Goal: Task Accomplishment & Management: Complete application form

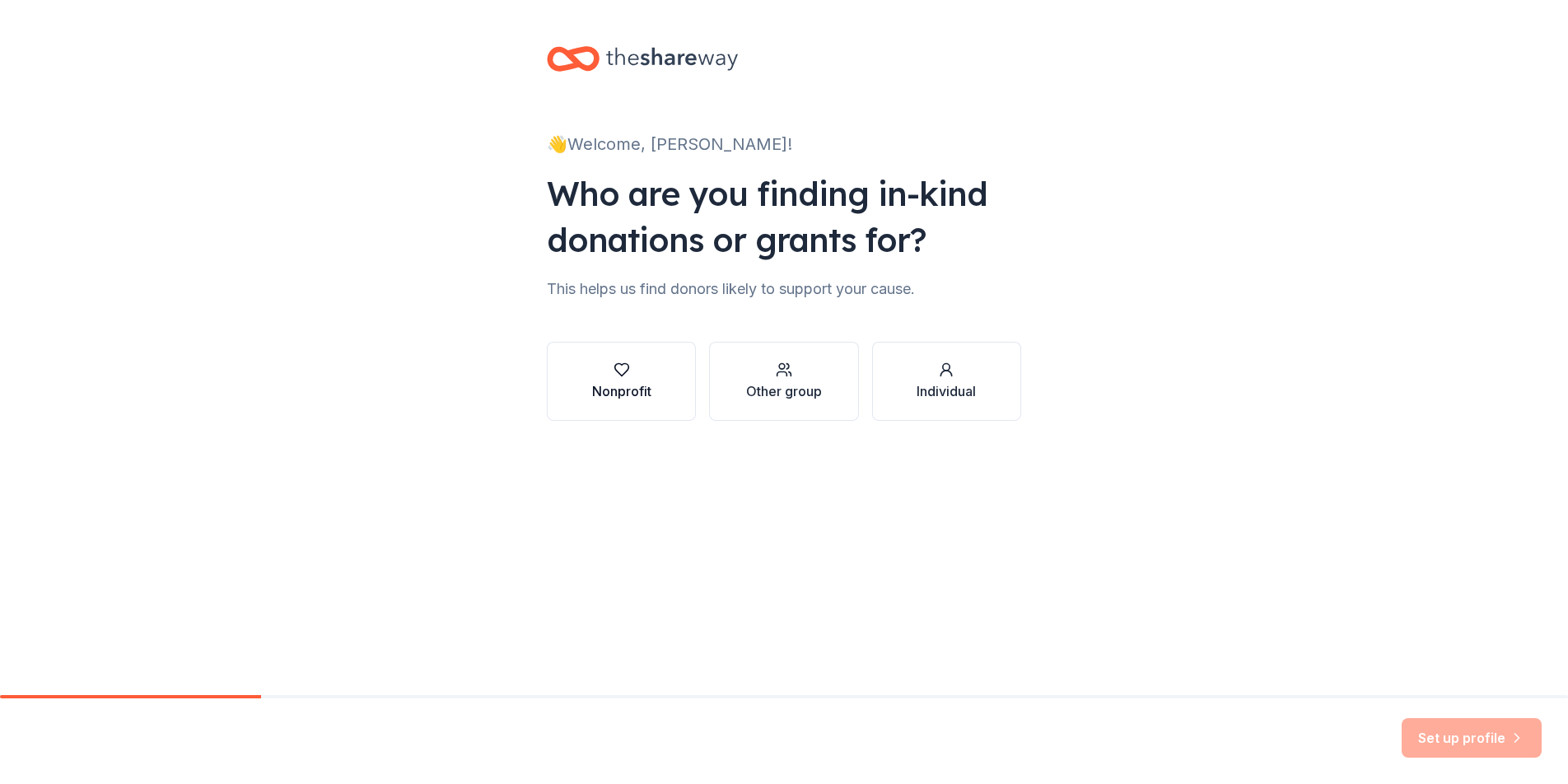
click at [609, 389] on div "Nonprofit" at bounding box center [622, 391] width 60 height 20
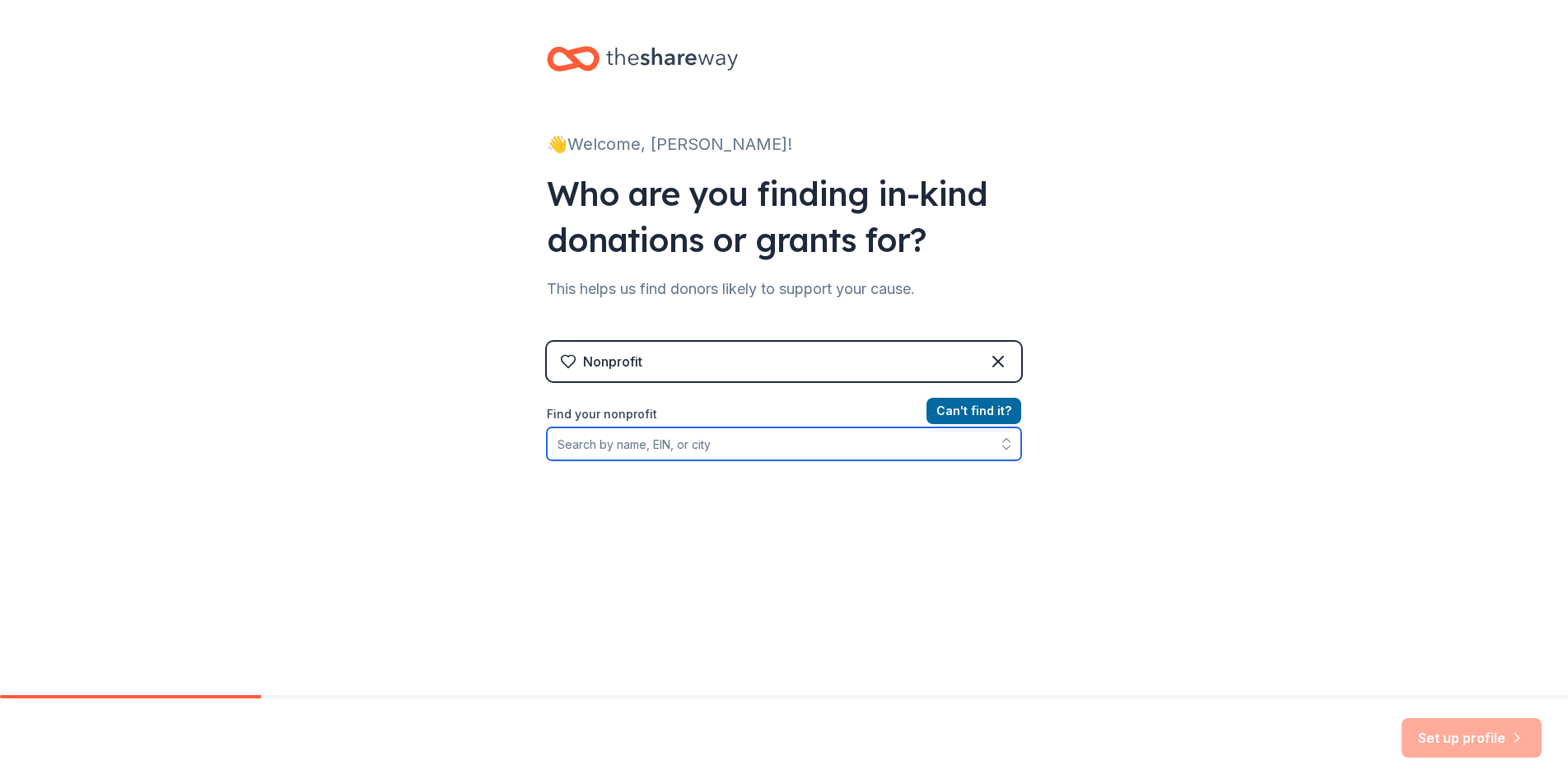
click at [602, 448] on input "Find your nonprofit" at bounding box center [784, 443] width 474 height 33
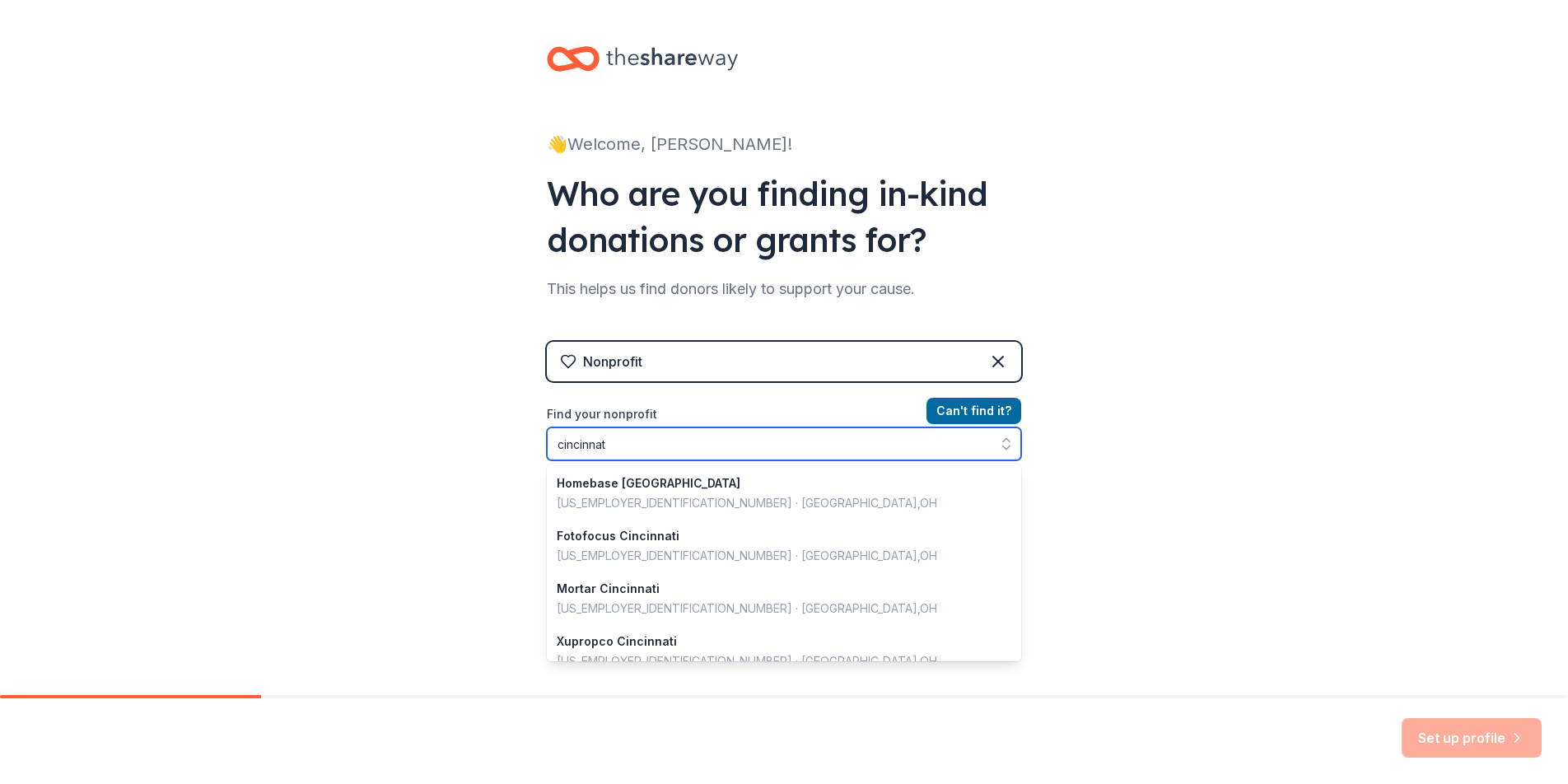
type input "[GEOGRAPHIC_DATA]"
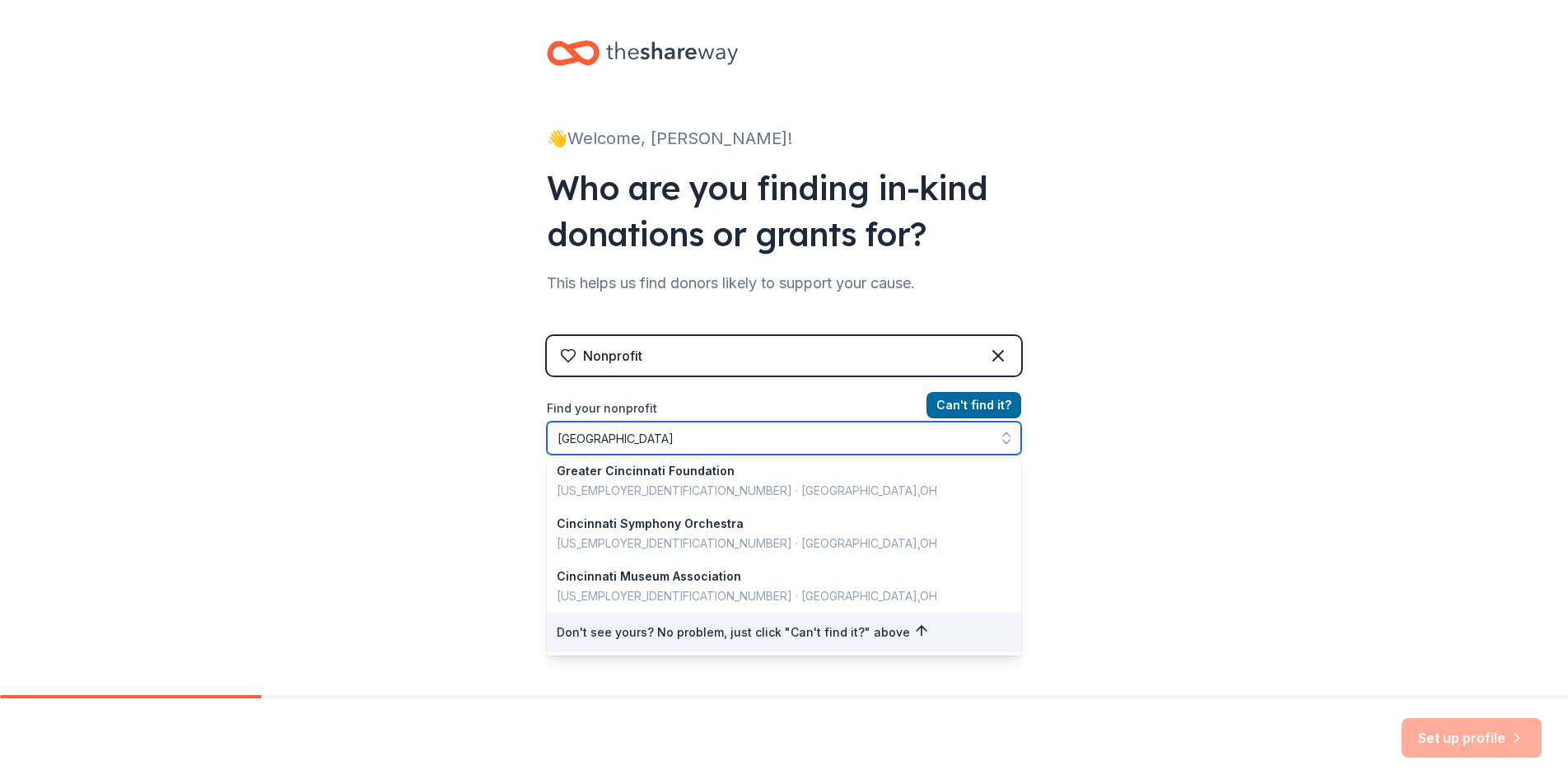
scroll to position [7, 0]
drag, startPoint x: 627, startPoint y: 435, endPoint x: 533, endPoint y: 425, distance: 94.5
click at [533, 425] on div "👋 Welcome, [PERSON_NAME]! Who are you finding in-kind donations or grants for? …" at bounding box center [784, 345] width 527 height 704
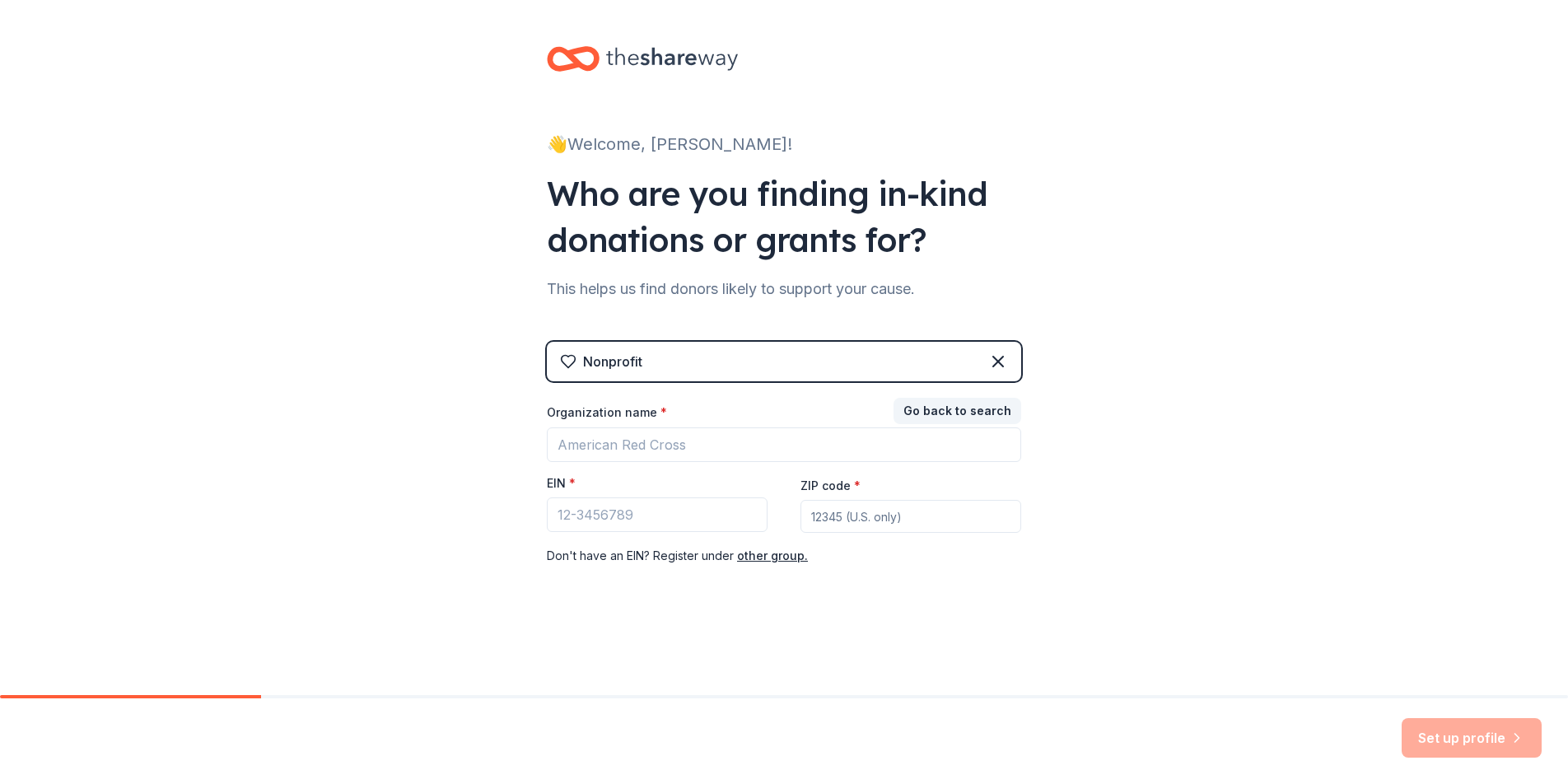
scroll to position [0, 0]
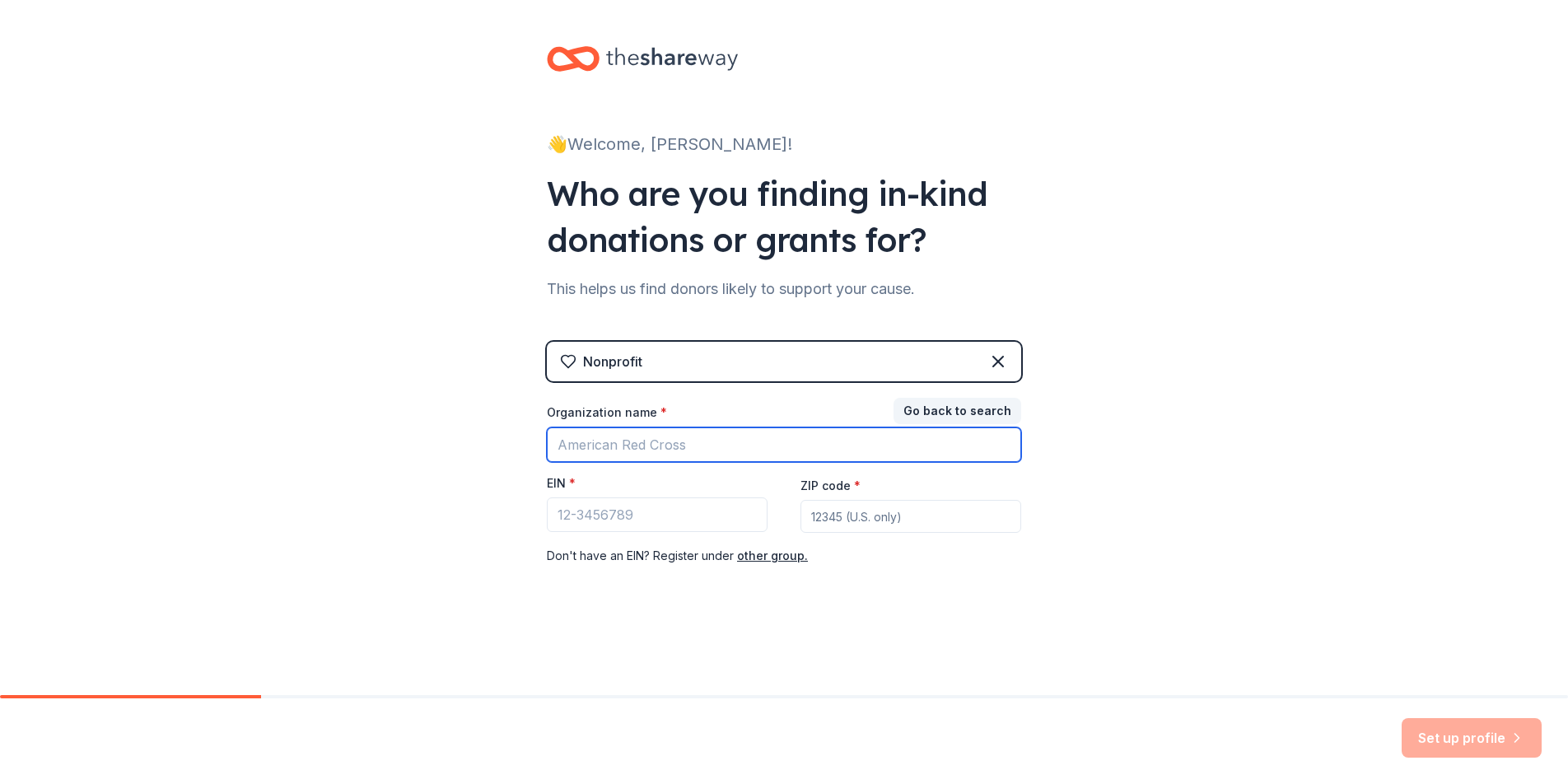
click at [581, 442] on input "Organization name *" at bounding box center [784, 444] width 474 height 34
type input "eagles community development"
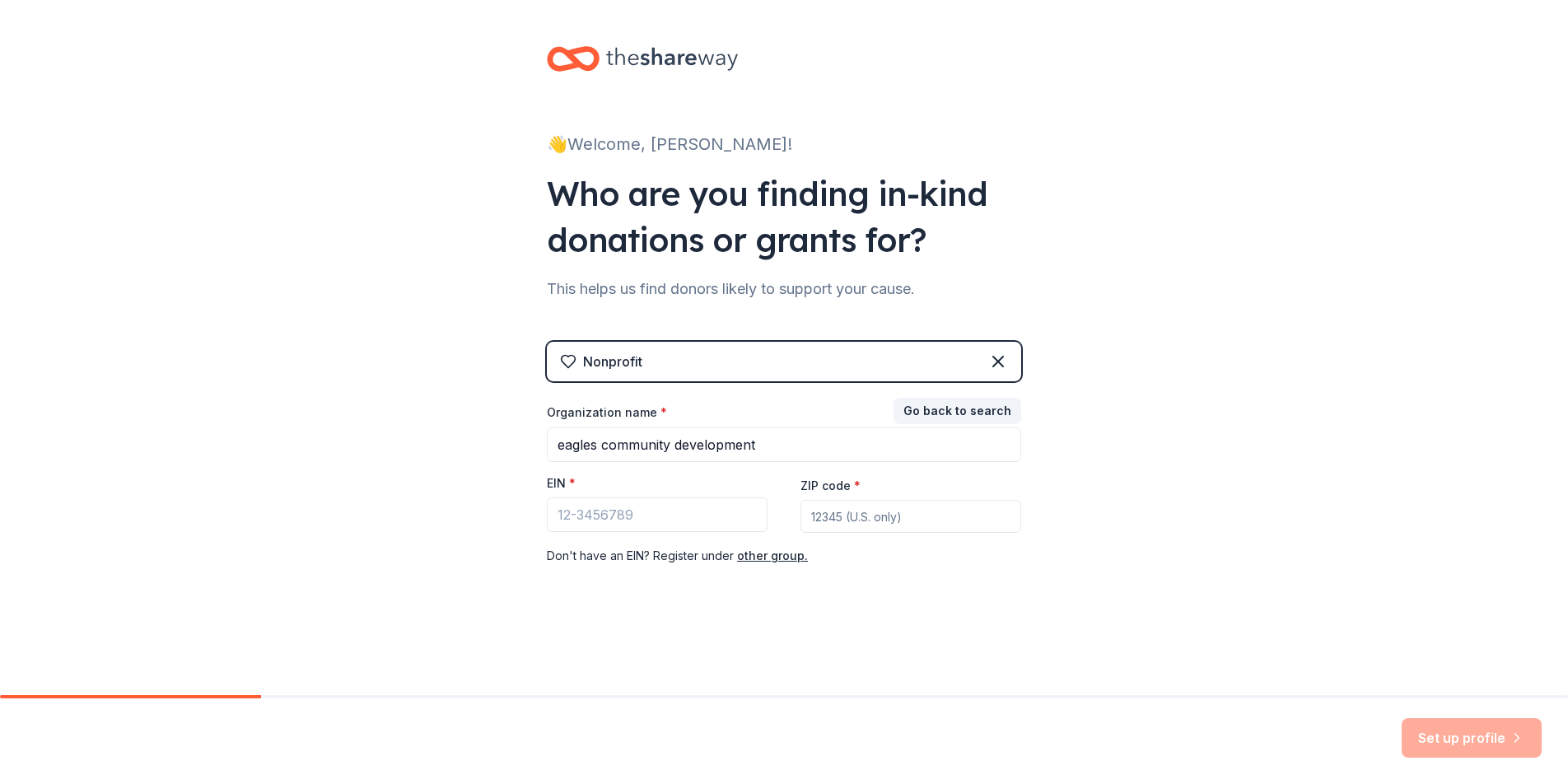
click at [820, 516] on input "ZIP code *" at bounding box center [910, 516] width 221 height 33
type input "45227"
click at [574, 508] on input "EIN *" at bounding box center [657, 515] width 221 height 34
paste input "[US_EMPLOYER_IDENTIFICATION_NUMBER]"
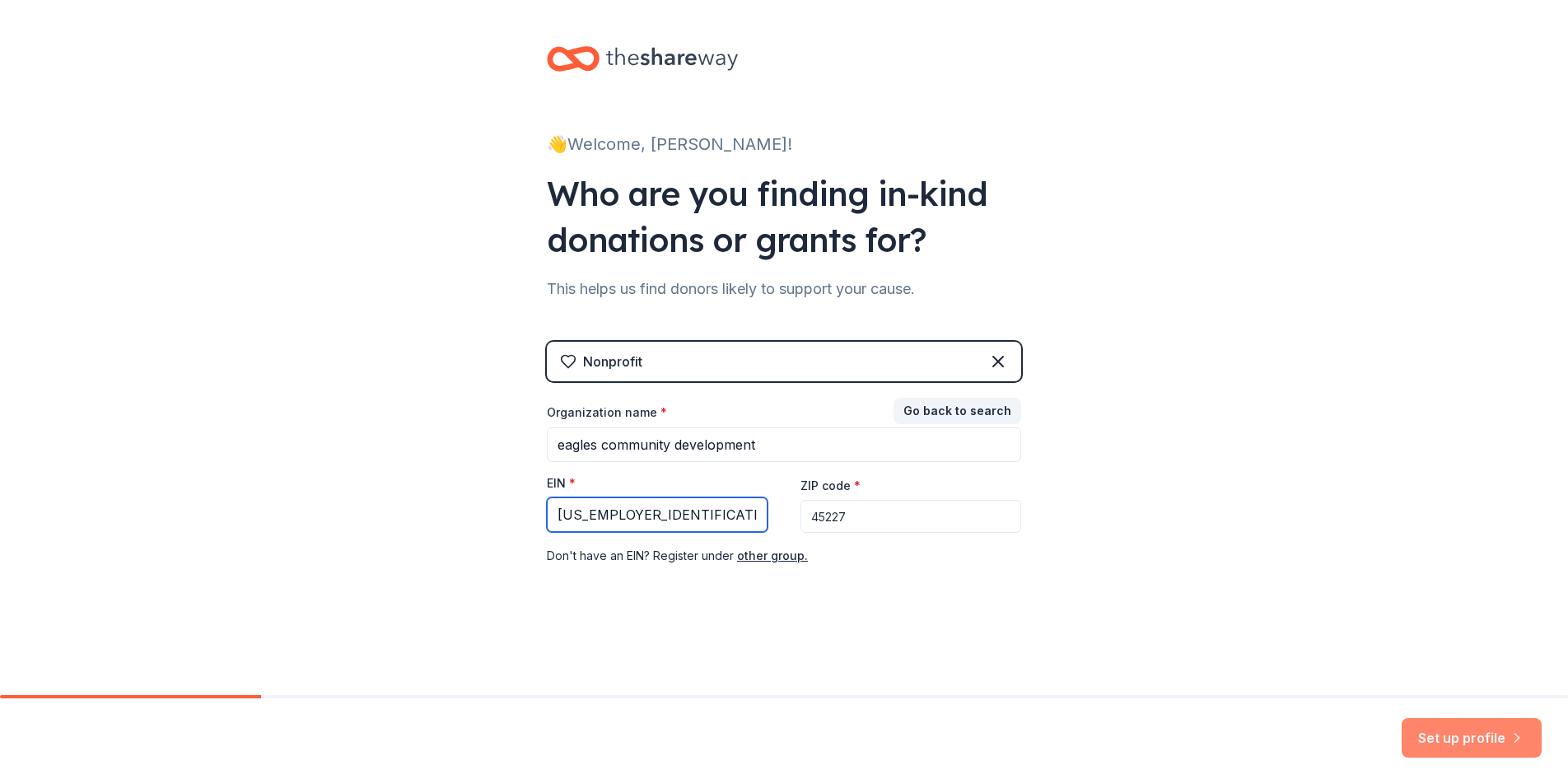
type input "[US_EMPLOYER_IDENTIFICATION_NUMBER]"
click at [1456, 741] on button "Set up profile" at bounding box center [1471, 738] width 140 height 39
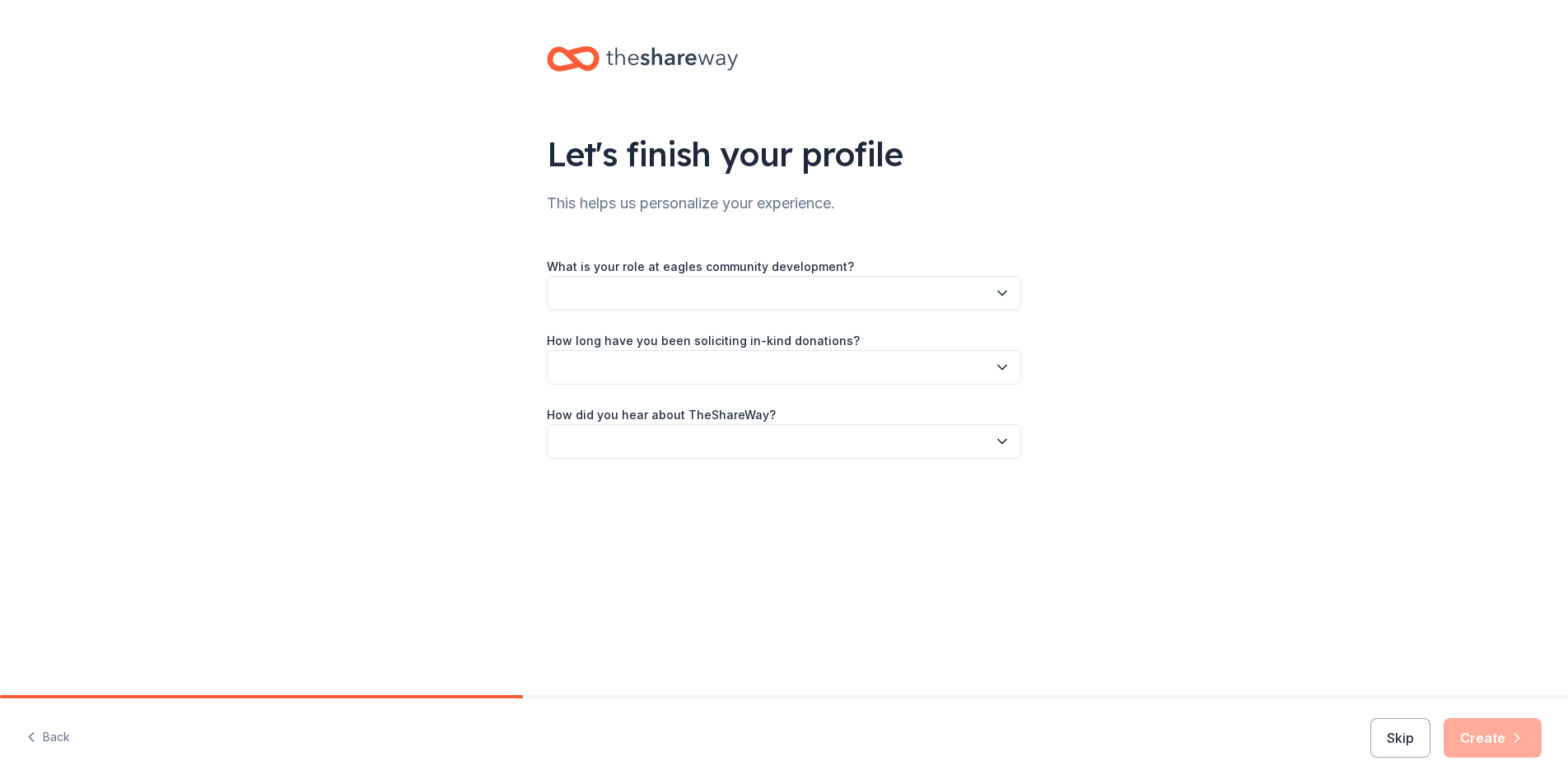
click at [1001, 294] on icon "button" at bounding box center [1002, 293] width 8 height 4
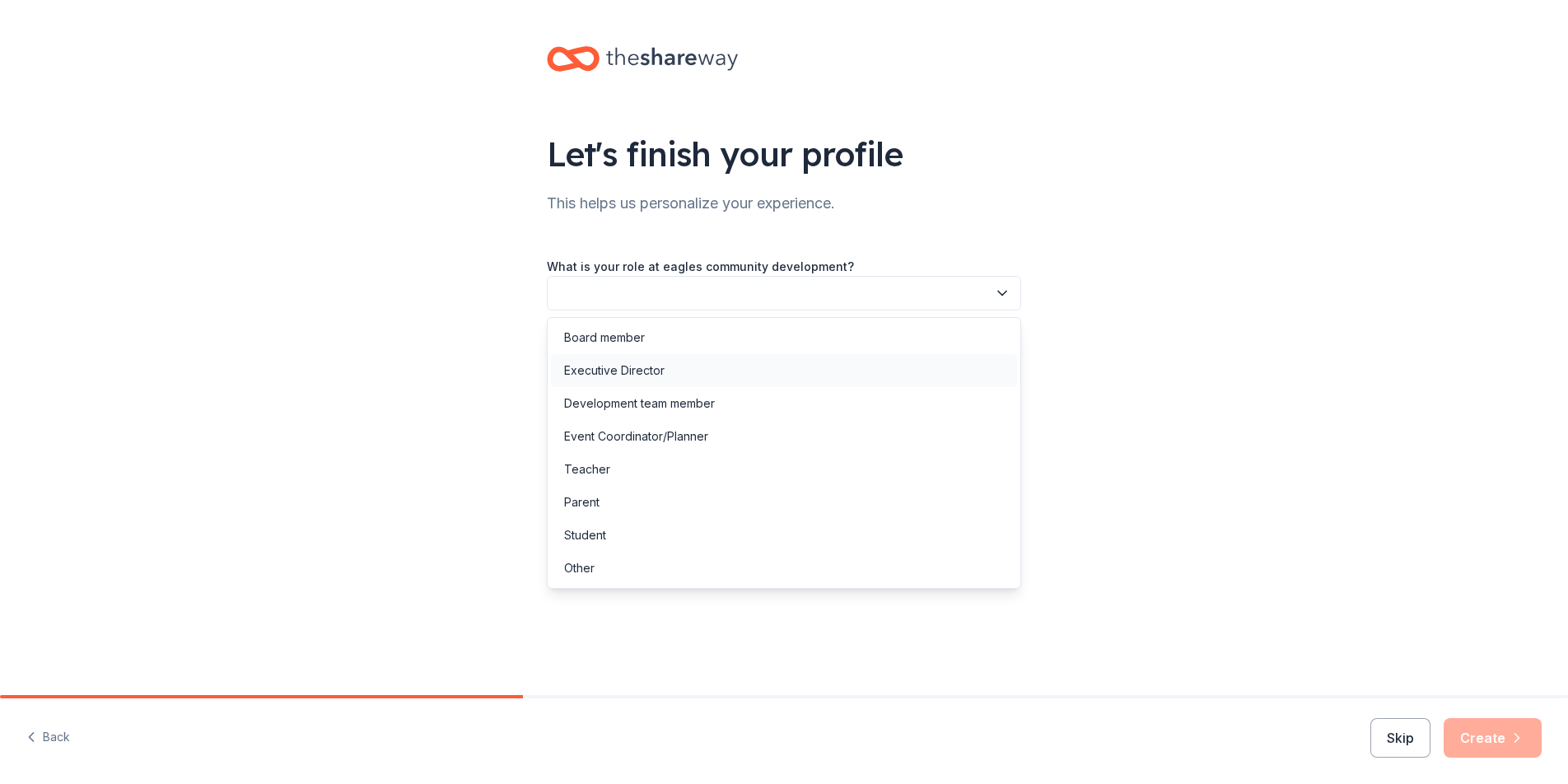
click at [672, 360] on div "Executive Director" at bounding box center [784, 370] width 466 height 33
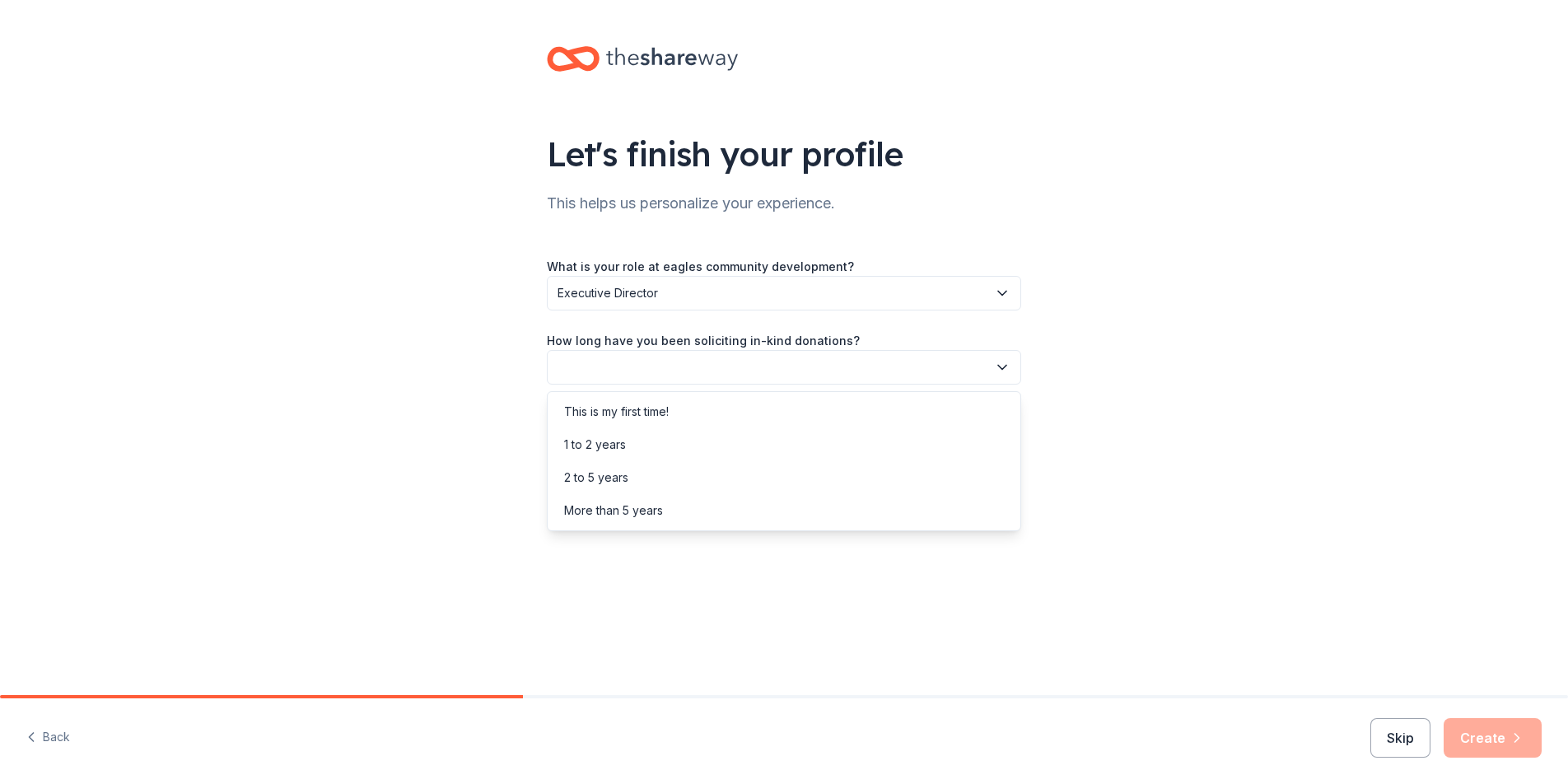
click at [998, 368] on icon "button" at bounding box center [1002, 368] width 8 height 4
click at [636, 412] on div "This is my first time!" at bounding box center [616, 412] width 105 height 20
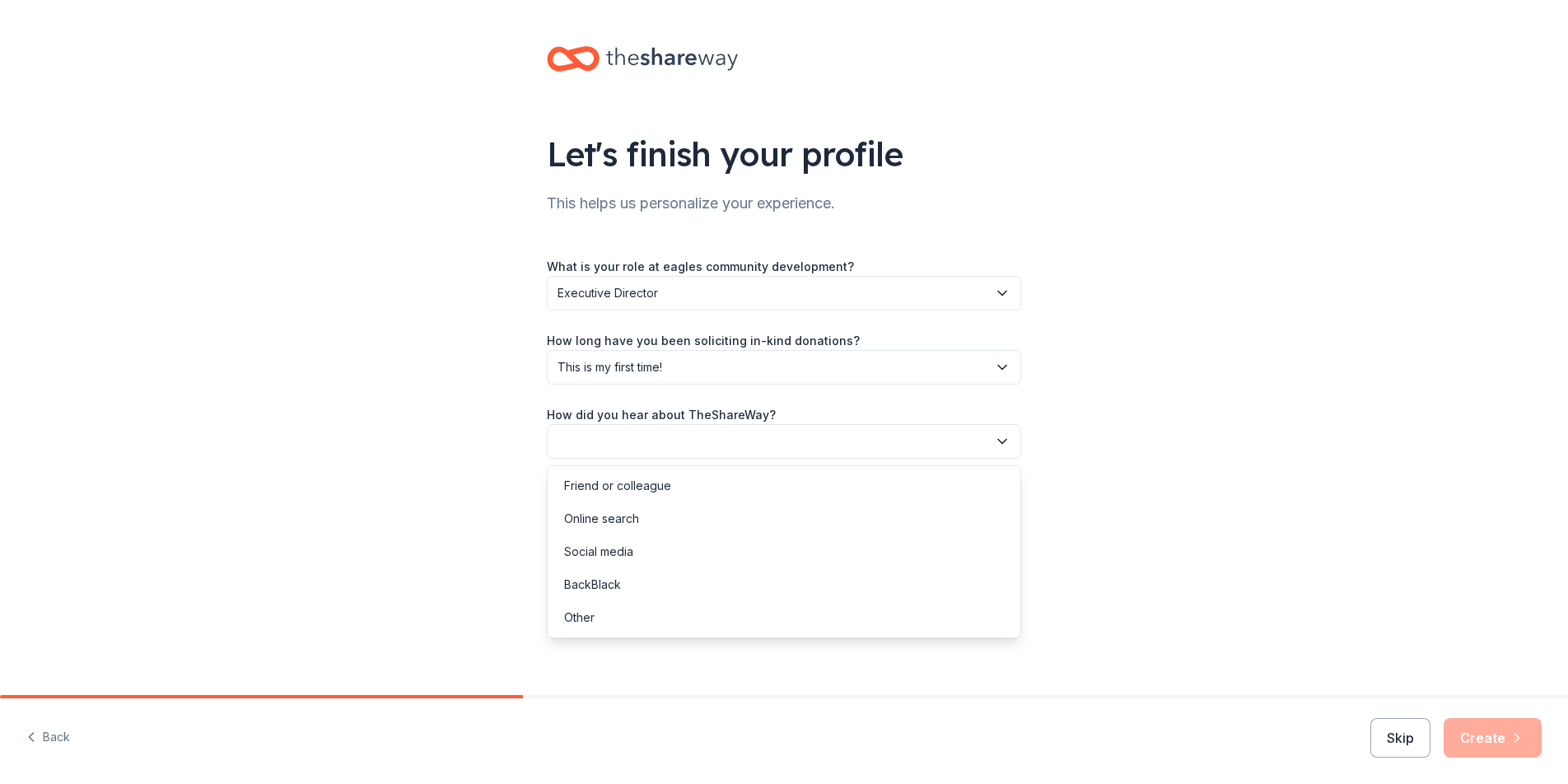
click at [1005, 441] on icon "button" at bounding box center [1002, 442] width 8 height 4
click at [622, 551] on div "Social media" at bounding box center [598, 552] width 69 height 20
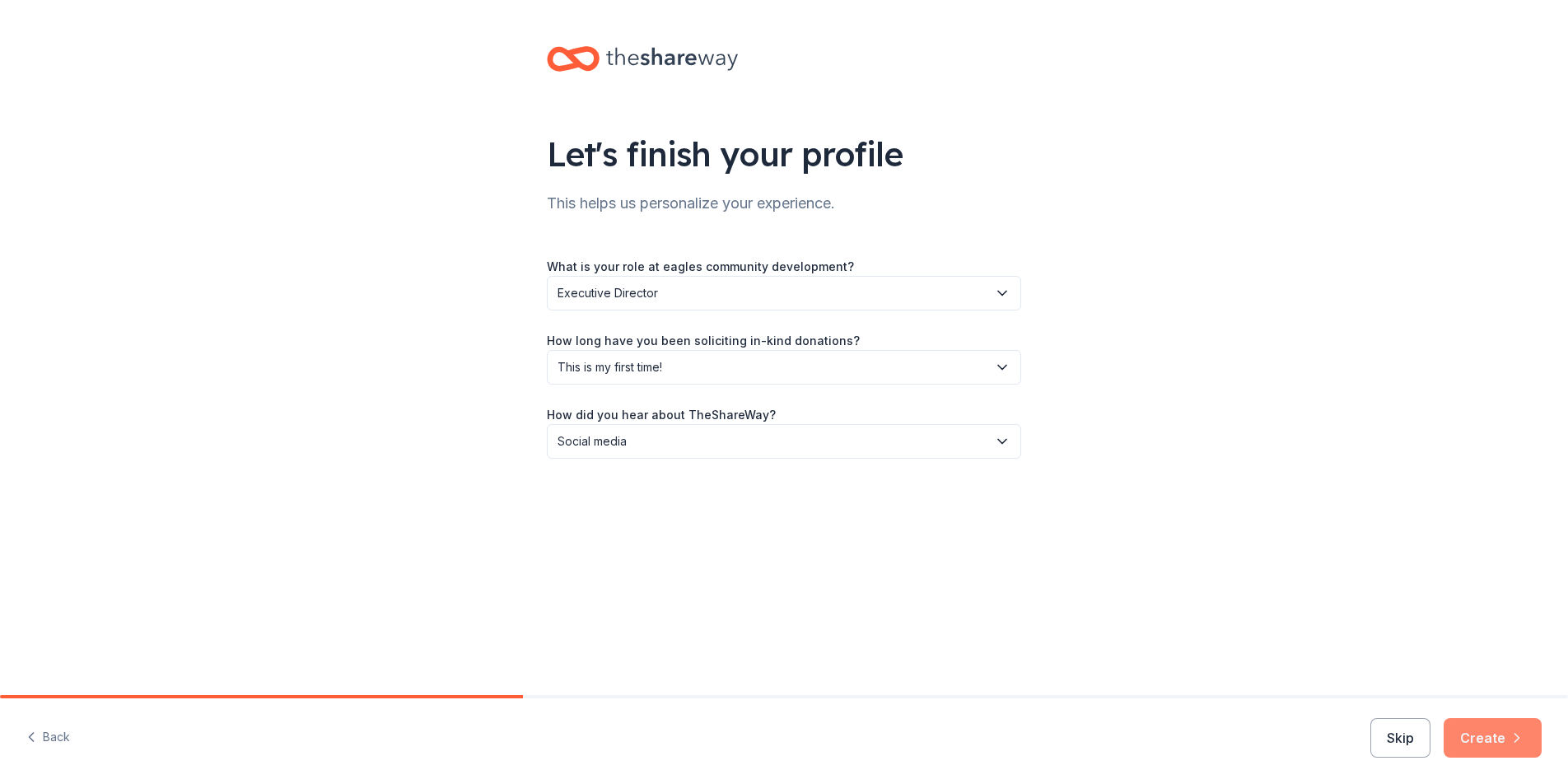
click at [1482, 728] on button "Create" at bounding box center [1492, 738] width 98 height 39
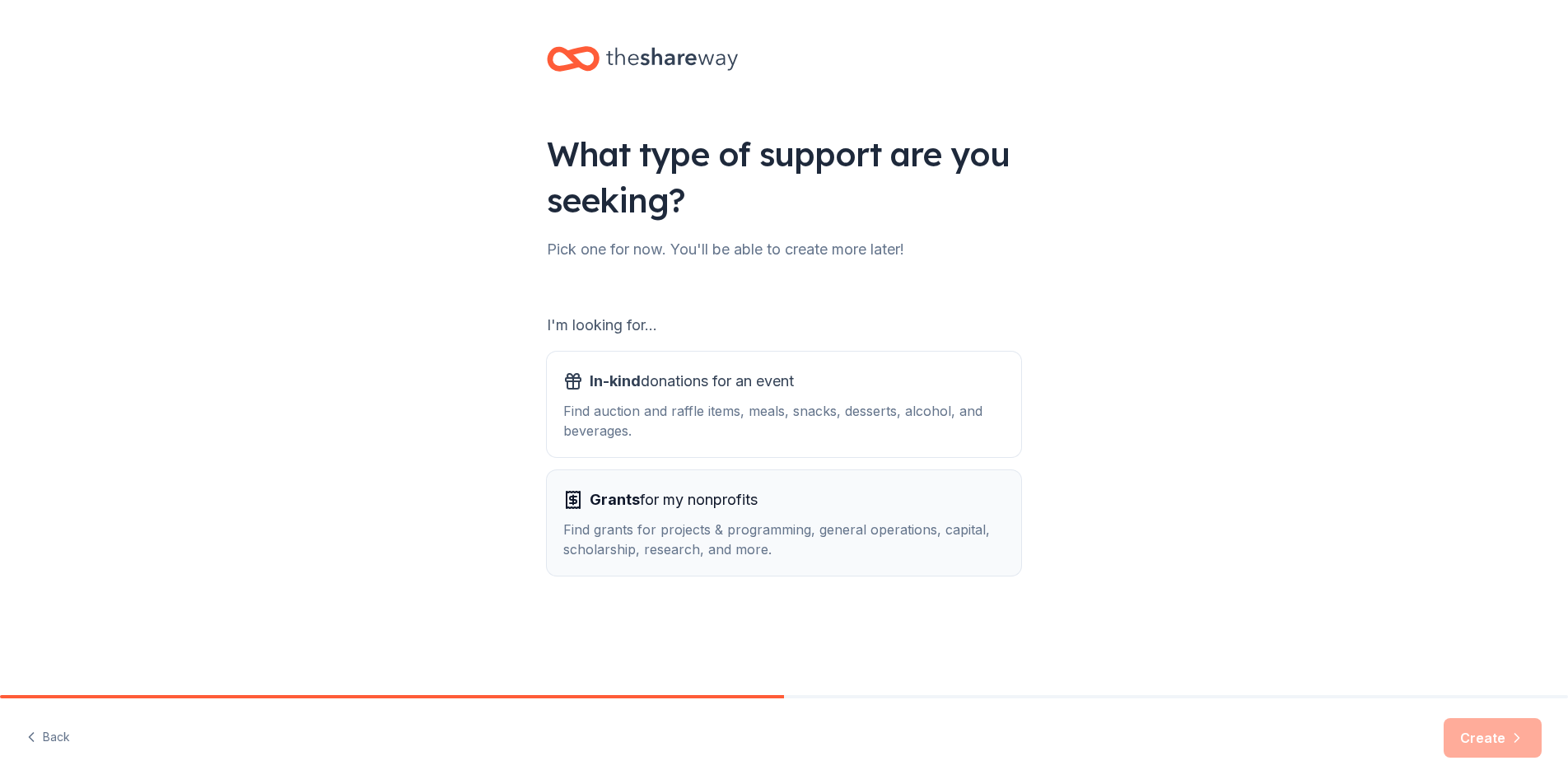
click at [706, 509] on span "Grants for my nonprofits" at bounding box center [674, 499] width 168 height 26
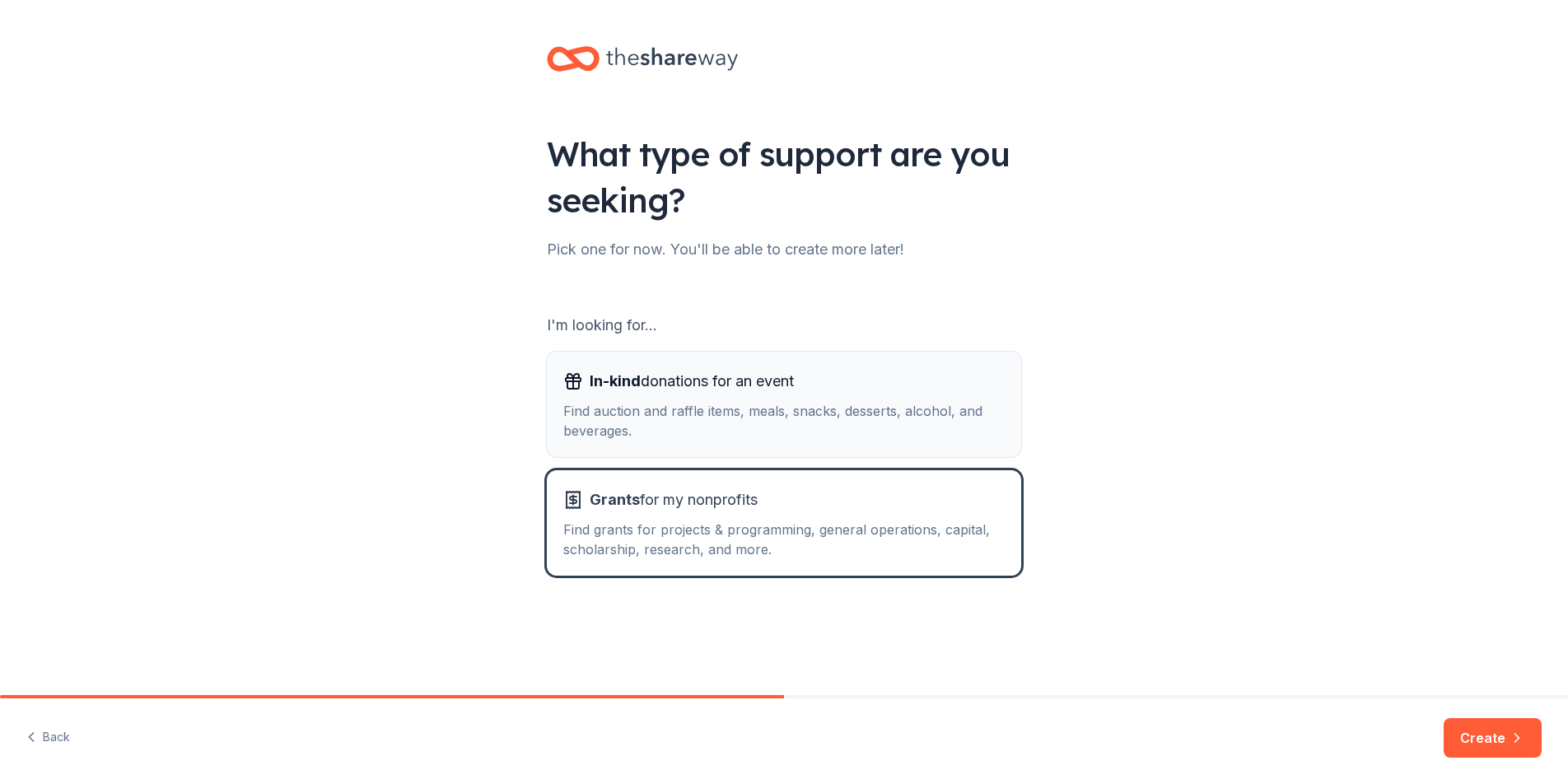
click at [693, 410] on div "Find auction and raffle items, meals, snacks, desserts, alcohol, and beverages." at bounding box center [784, 421] width 441 height 39
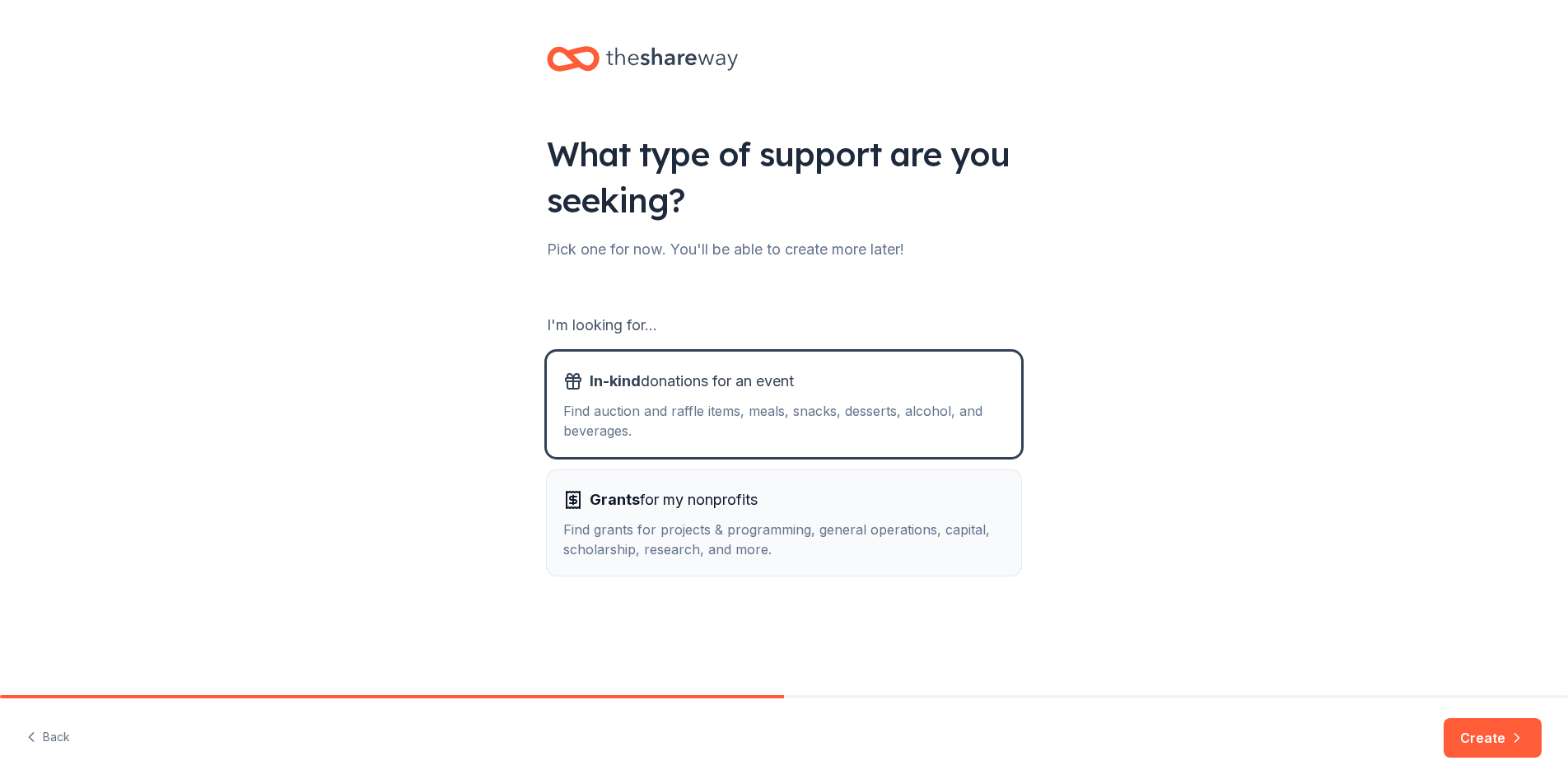
click at [686, 503] on span "Grants for my nonprofits" at bounding box center [674, 499] width 168 height 26
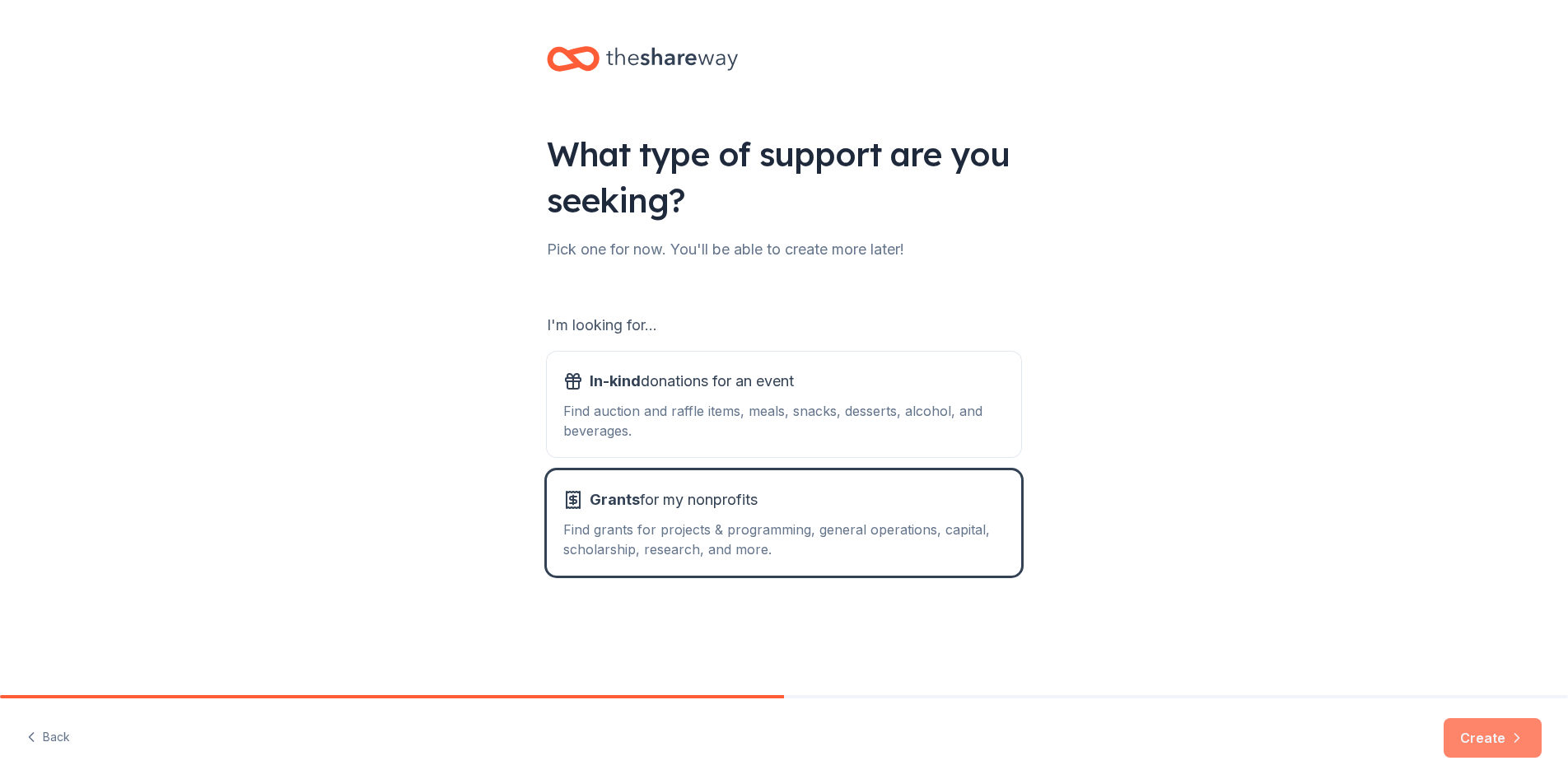
click at [1491, 733] on button "Create" at bounding box center [1492, 738] width 98 height 39
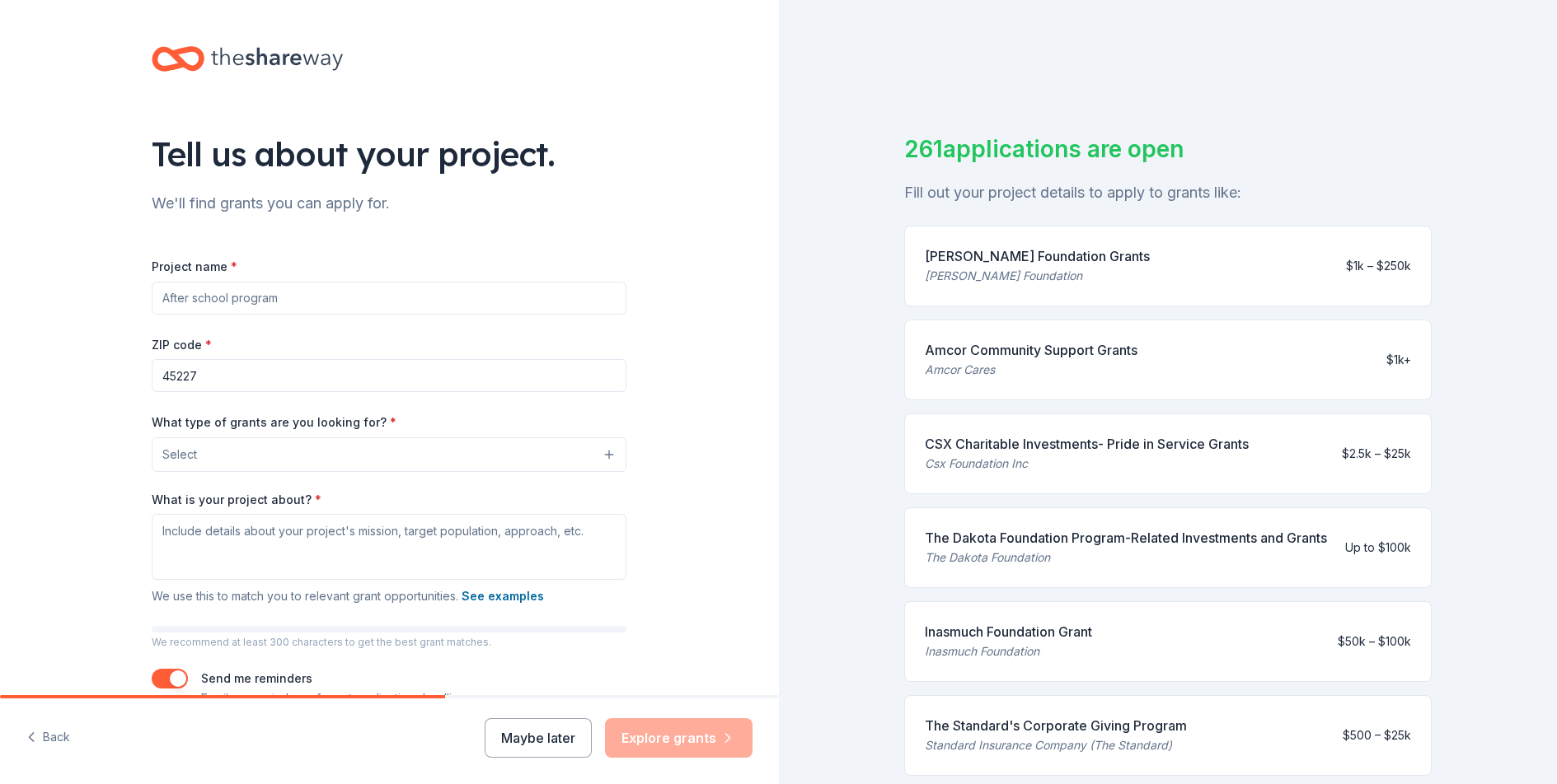
click at [295, 295] on input "Project name *" at bounding box center [389, 298] width 474 height 33
type input "e"
type input "Back to School Readiness Boot Camp"
click at [608, 452] on button "Select" at bounding box center [392, 454] width 474 height 34
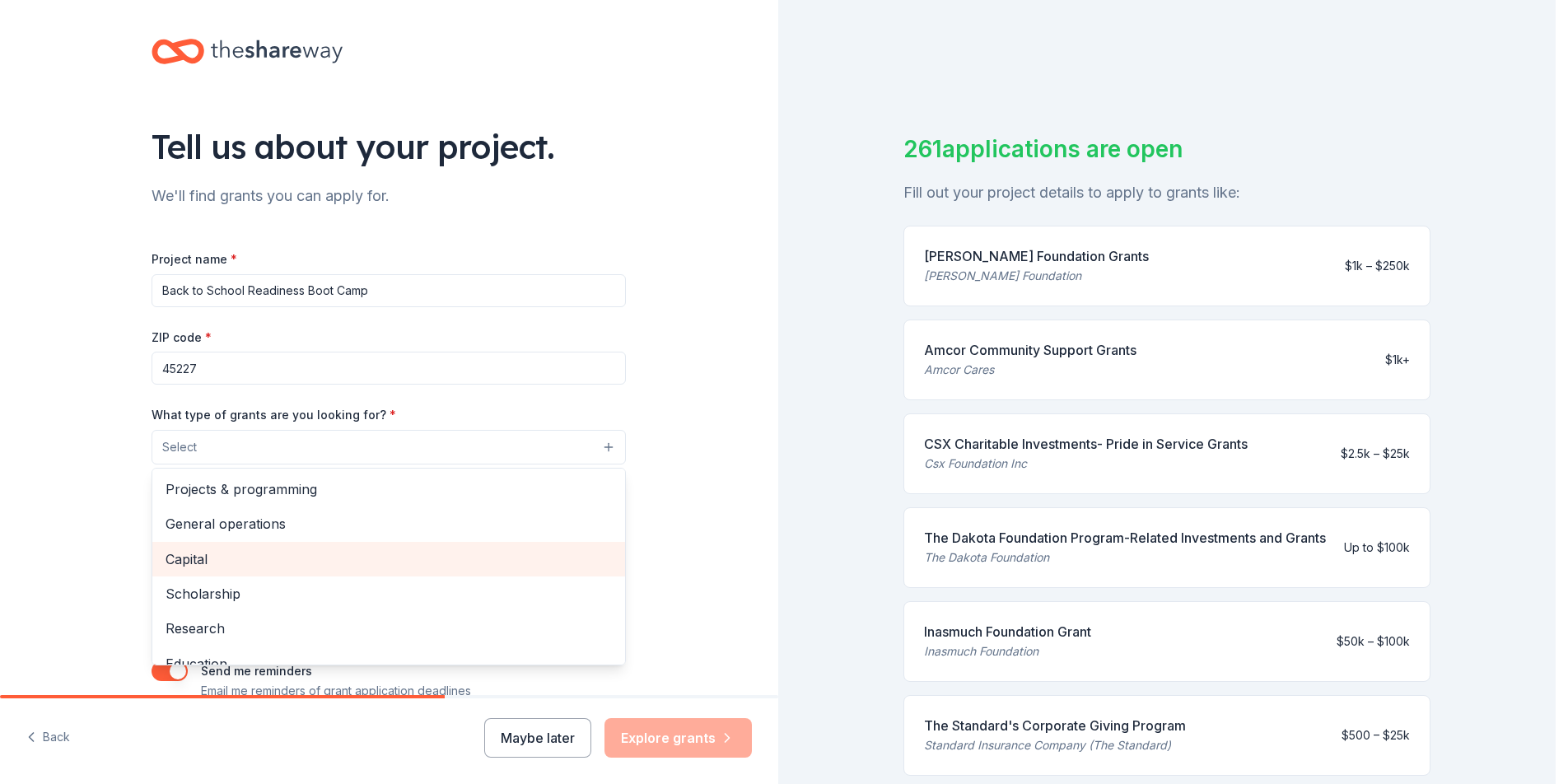
scroll to position [7, 0]
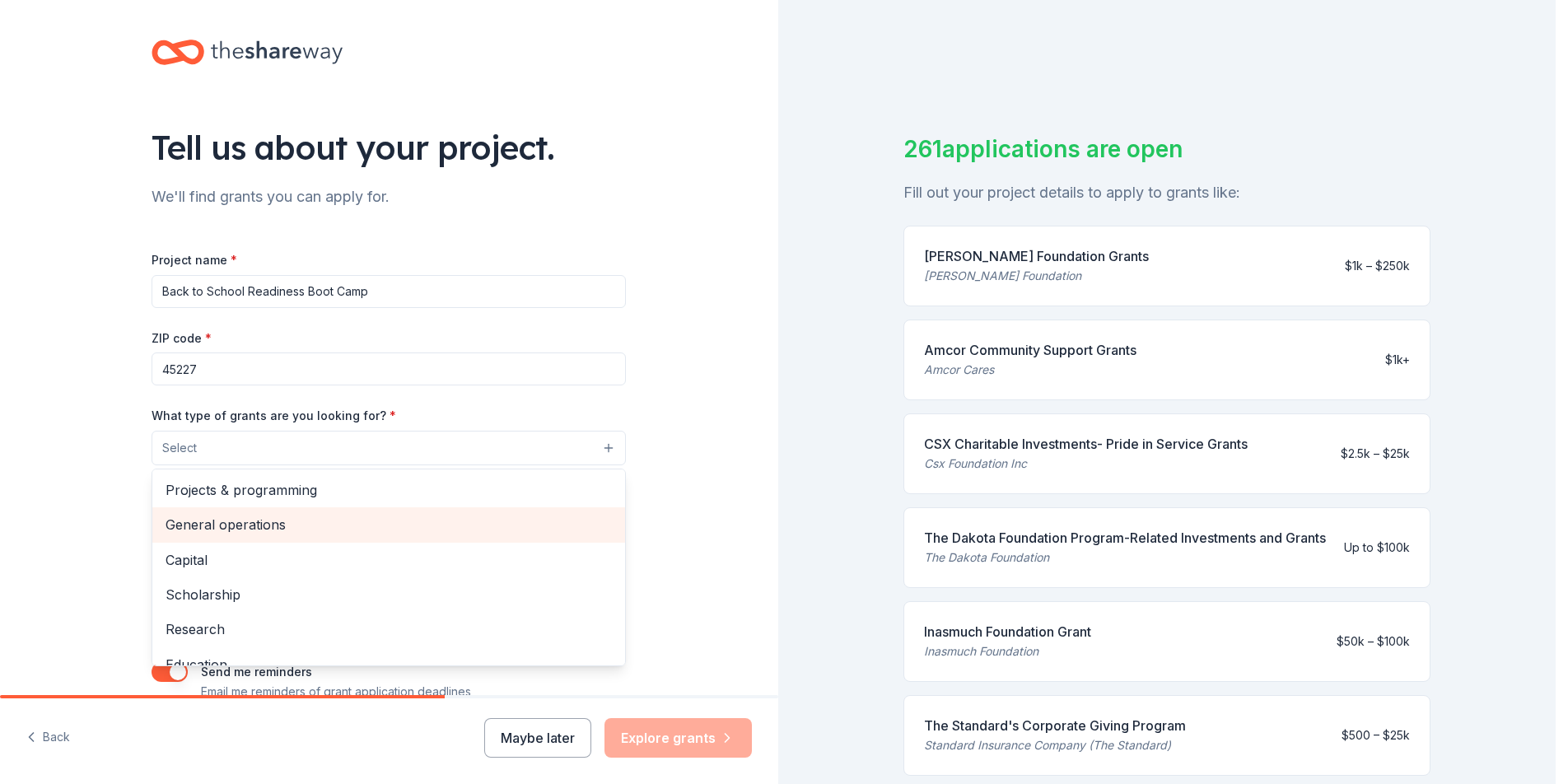
click at [449, 531] on span "General operations" at bounding box center [388, 525] width 446 height 22
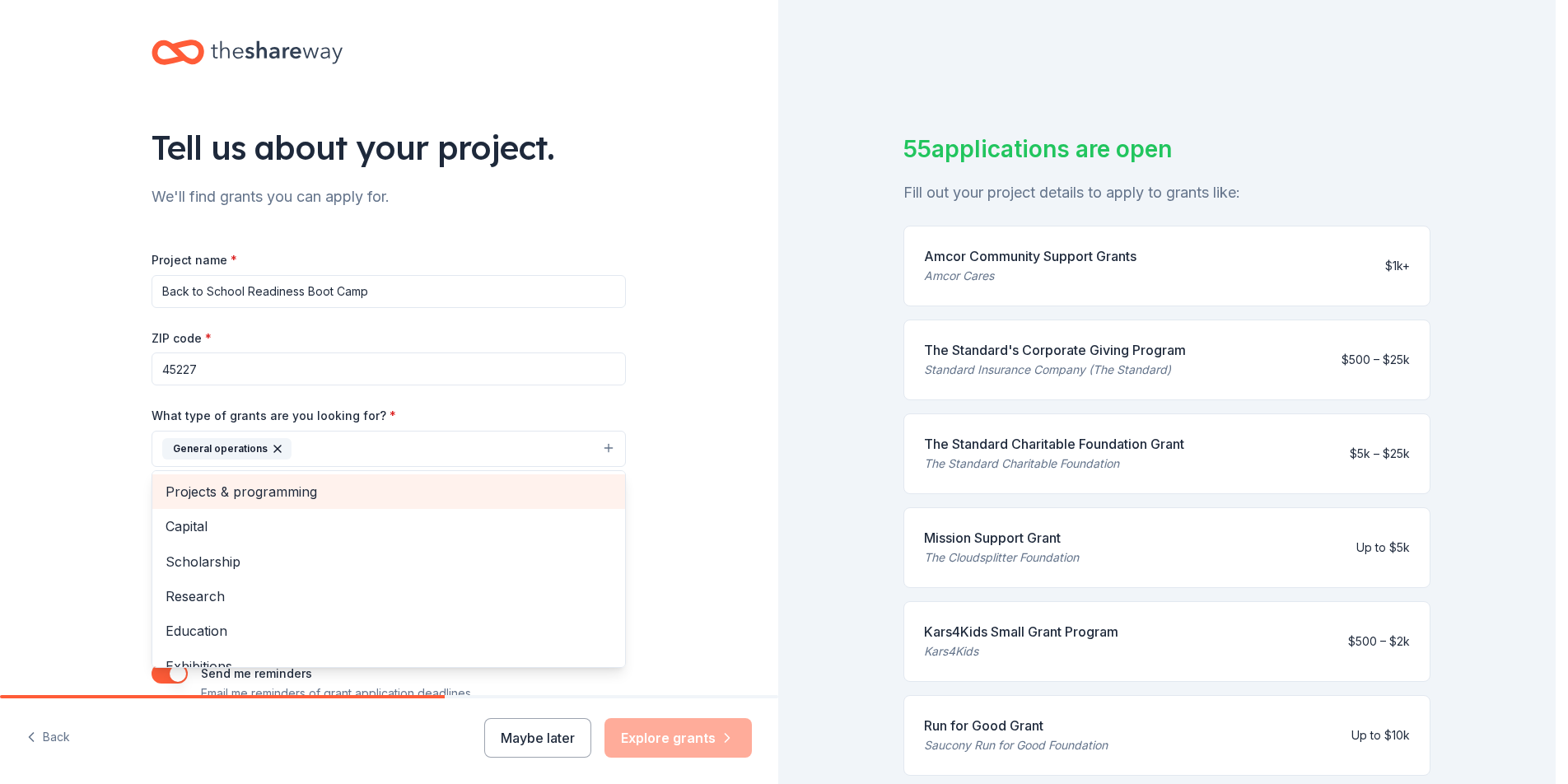
click at [423, 494] on span "Projects & programming" at bounding box center [388, 492] width 446 height 22
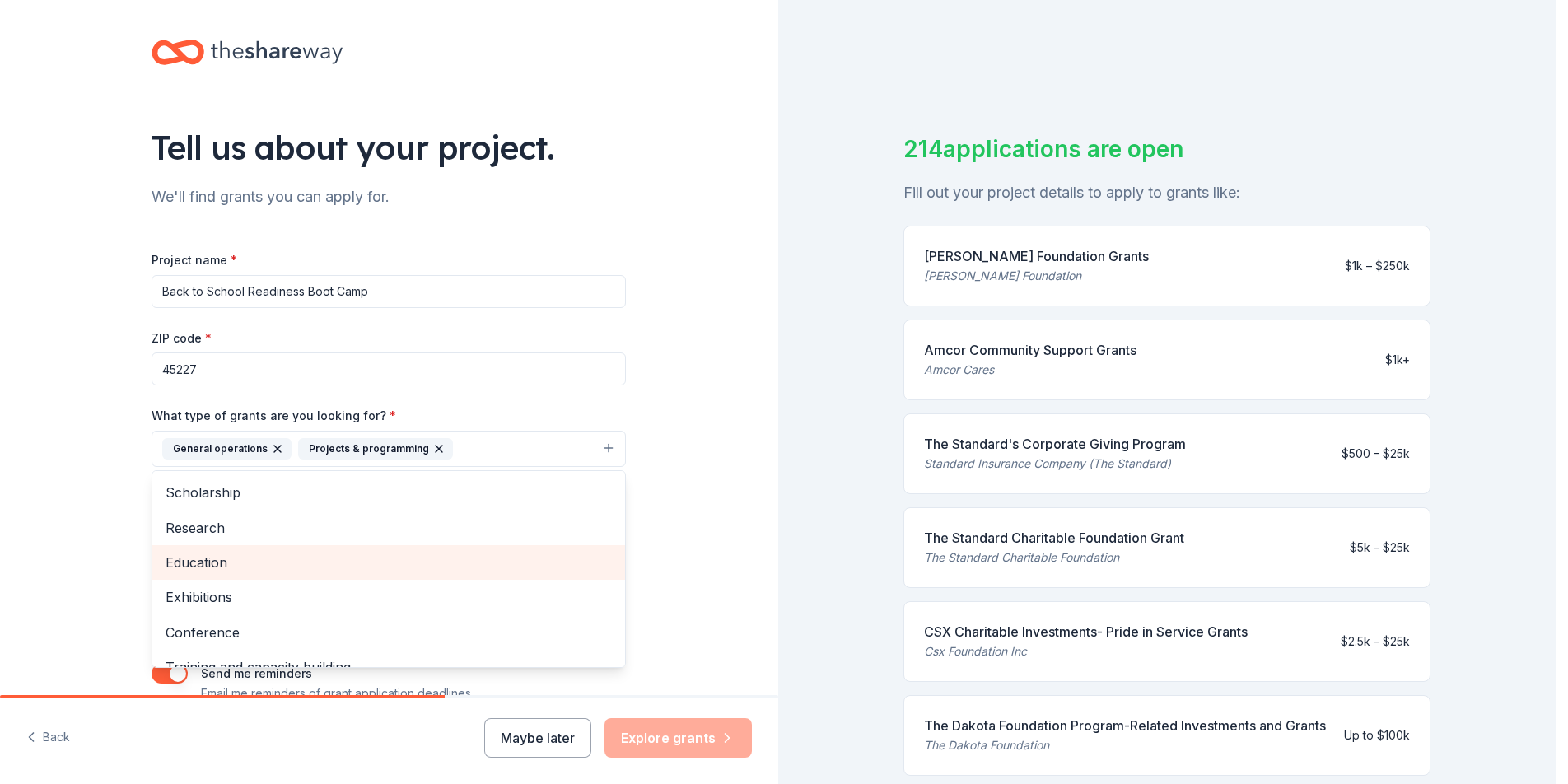
scroll to position [36, 0]
click at [462, 559] on span "Education" at bounding box center [388, 561] width 446 height 22
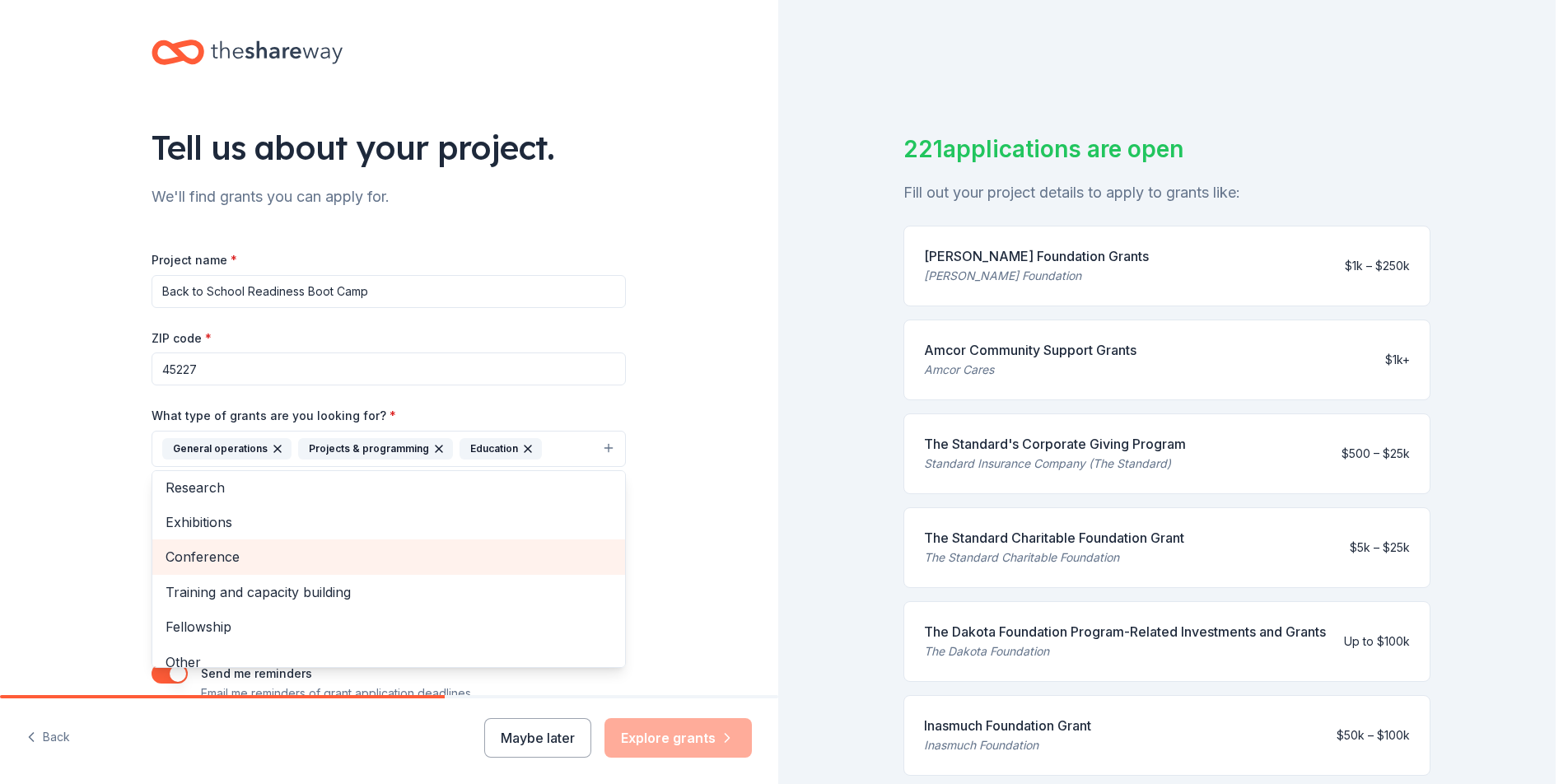
scroll to position [77, 0]
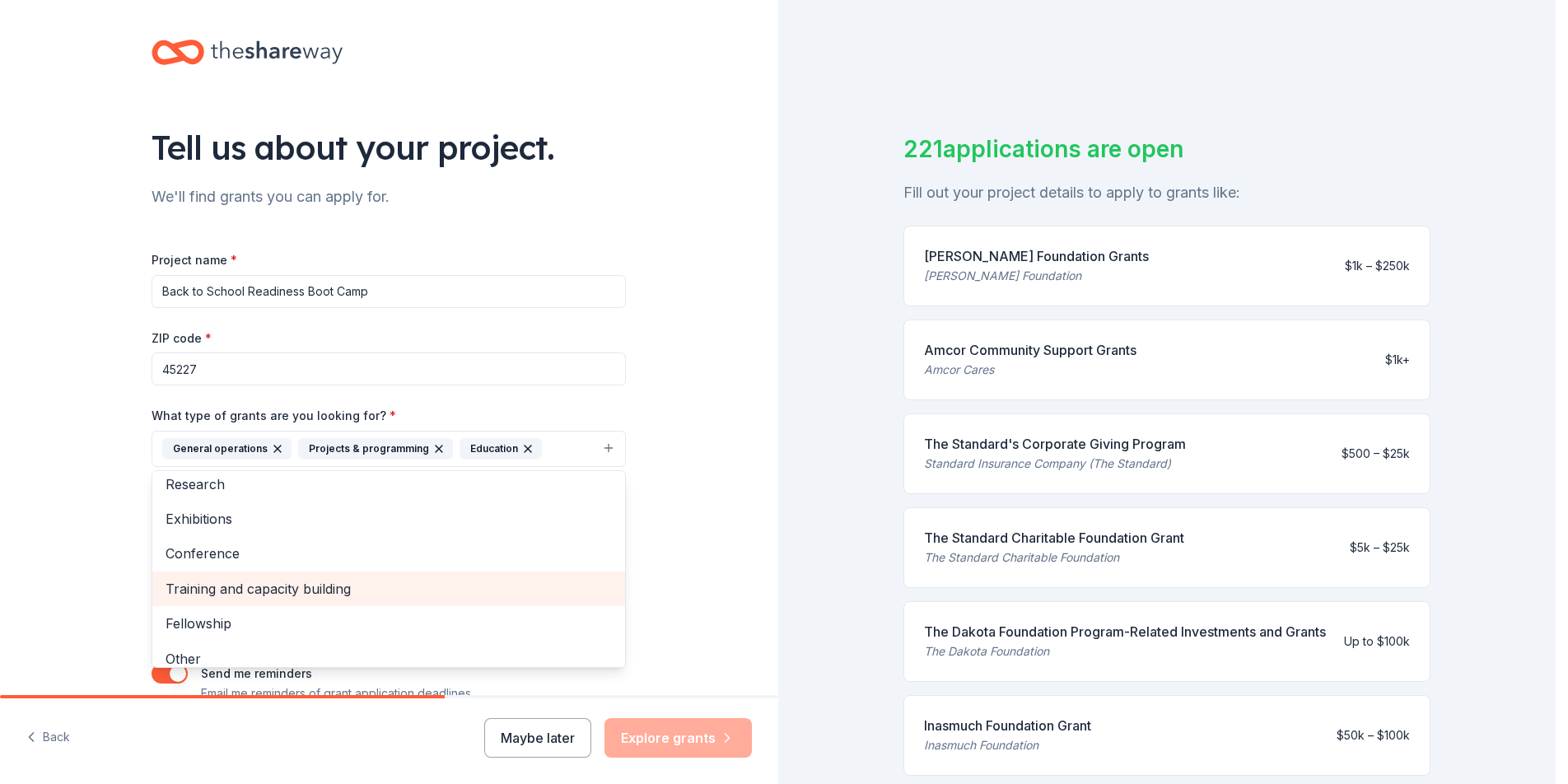
click at [444, 586] on span "Training and capacity building" at bounding box center [388, 589] width 446 height 22
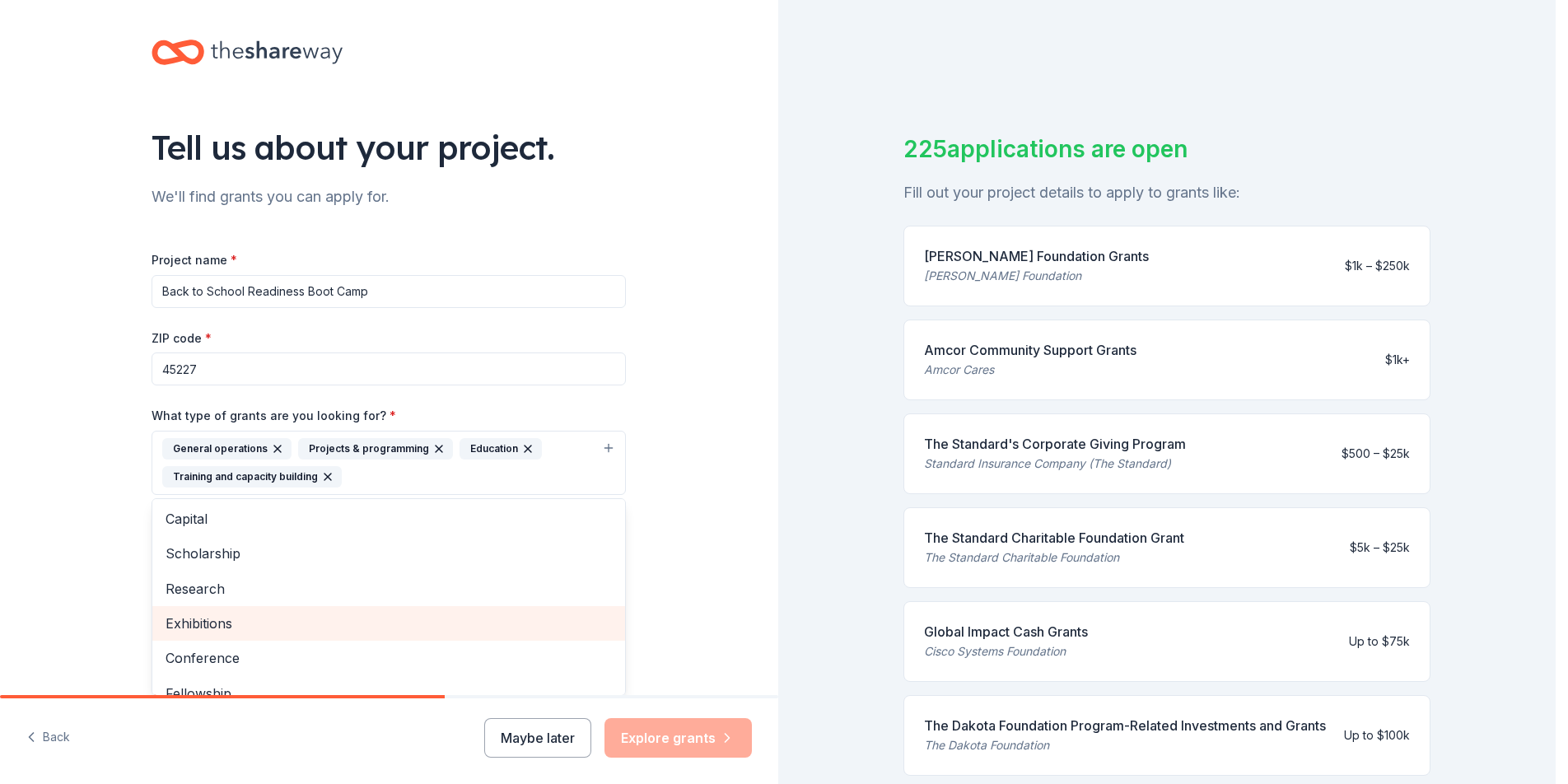
scroll to position [0, 0]
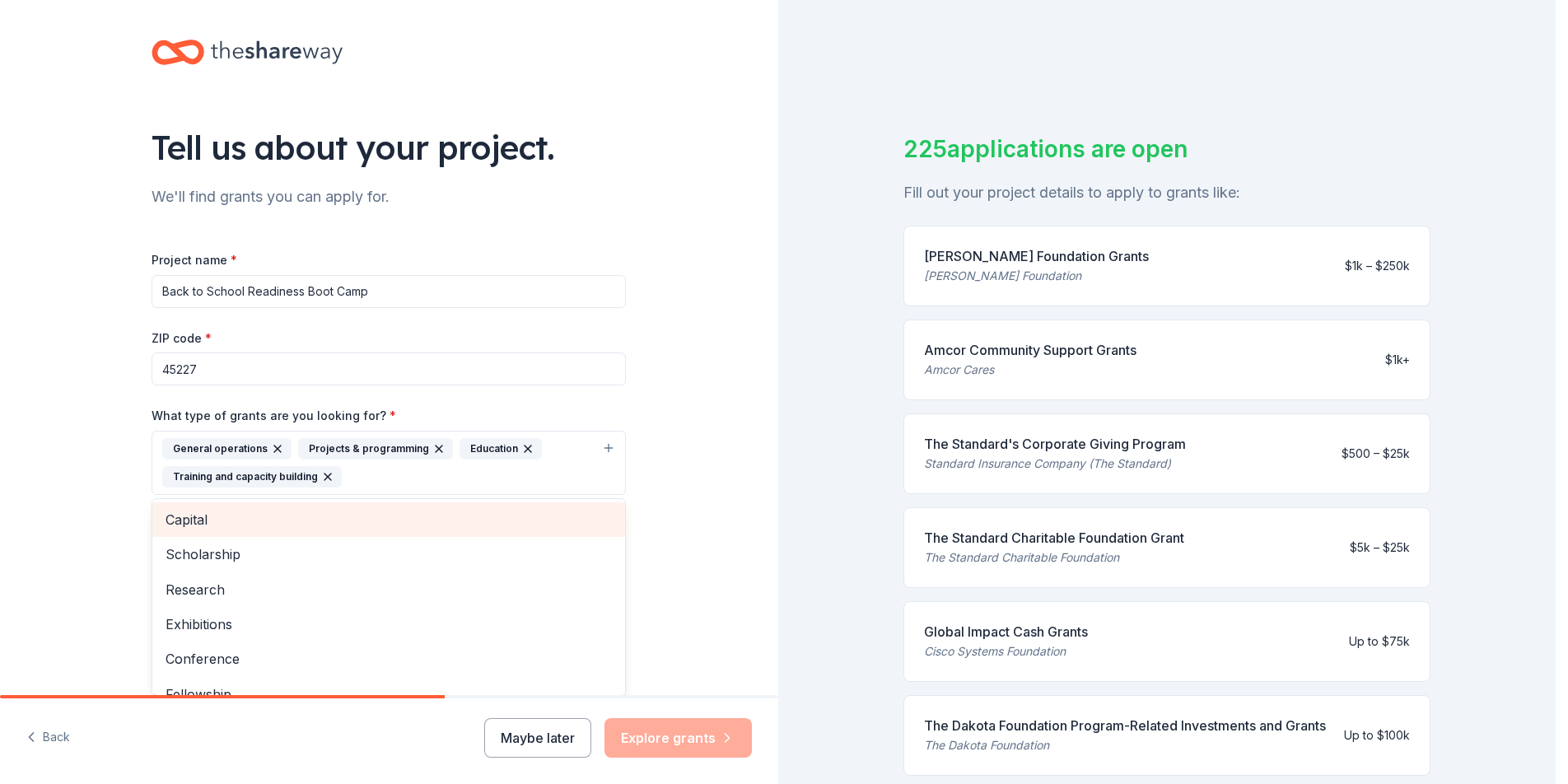
click at [421, 523] on span "Capital" at bounding box center [388, 520] width 446 height 22
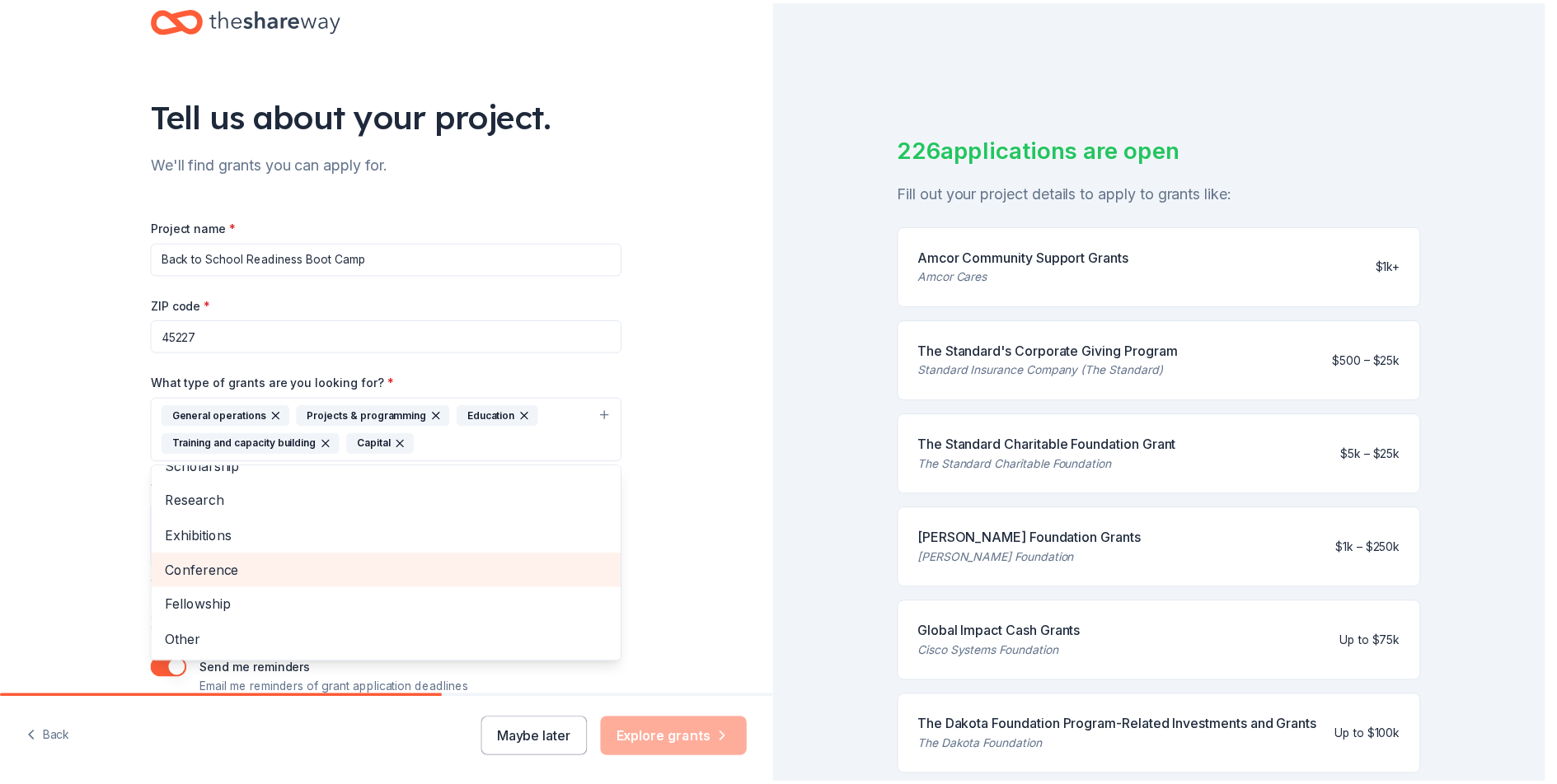
scroll to position [76, 0]
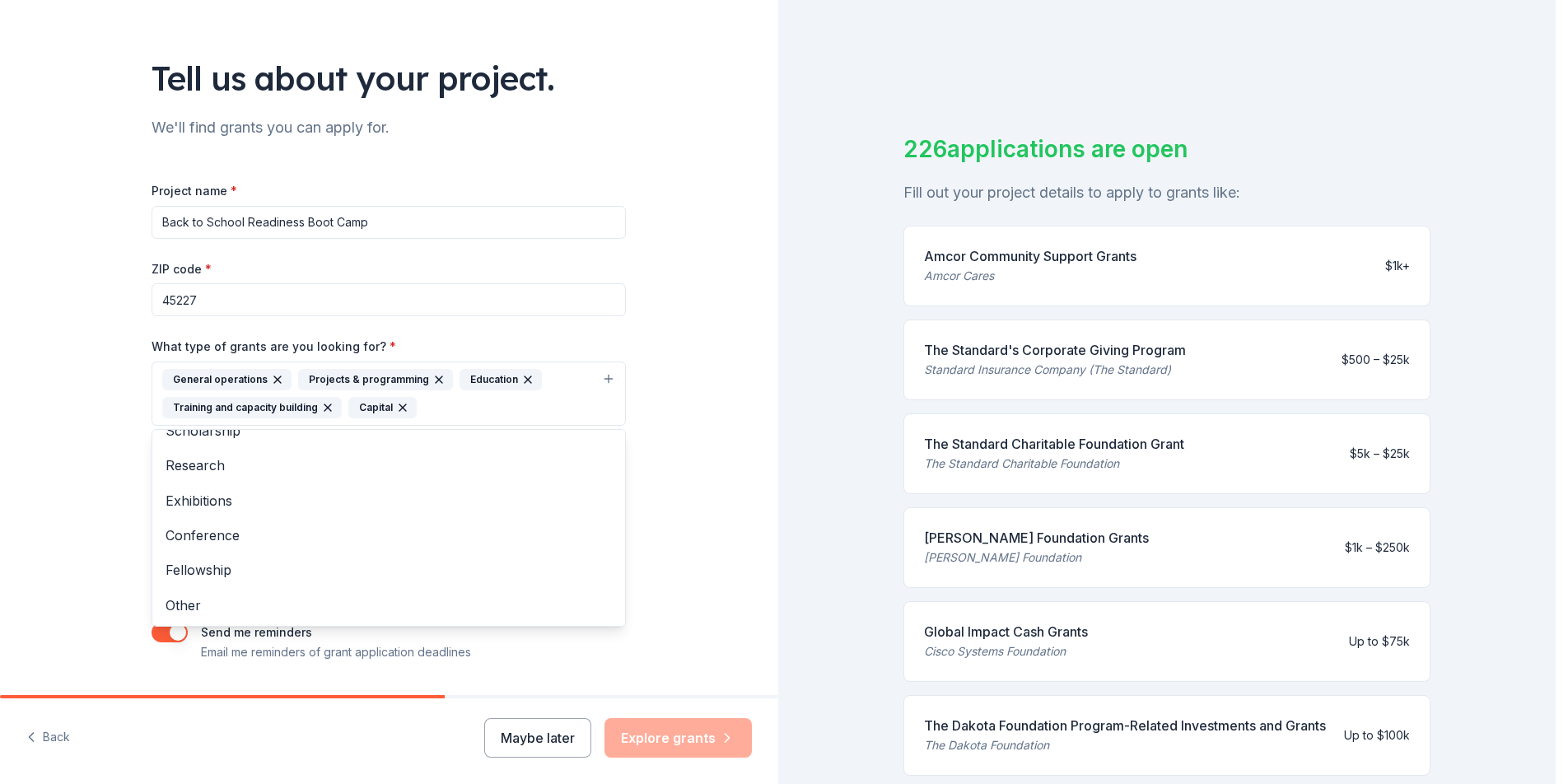
click at [674, 567] on div "Tell us about your project. We'll find grants you can apply for. Project name *…" at bounding box center [388, 333] width 778 height 818
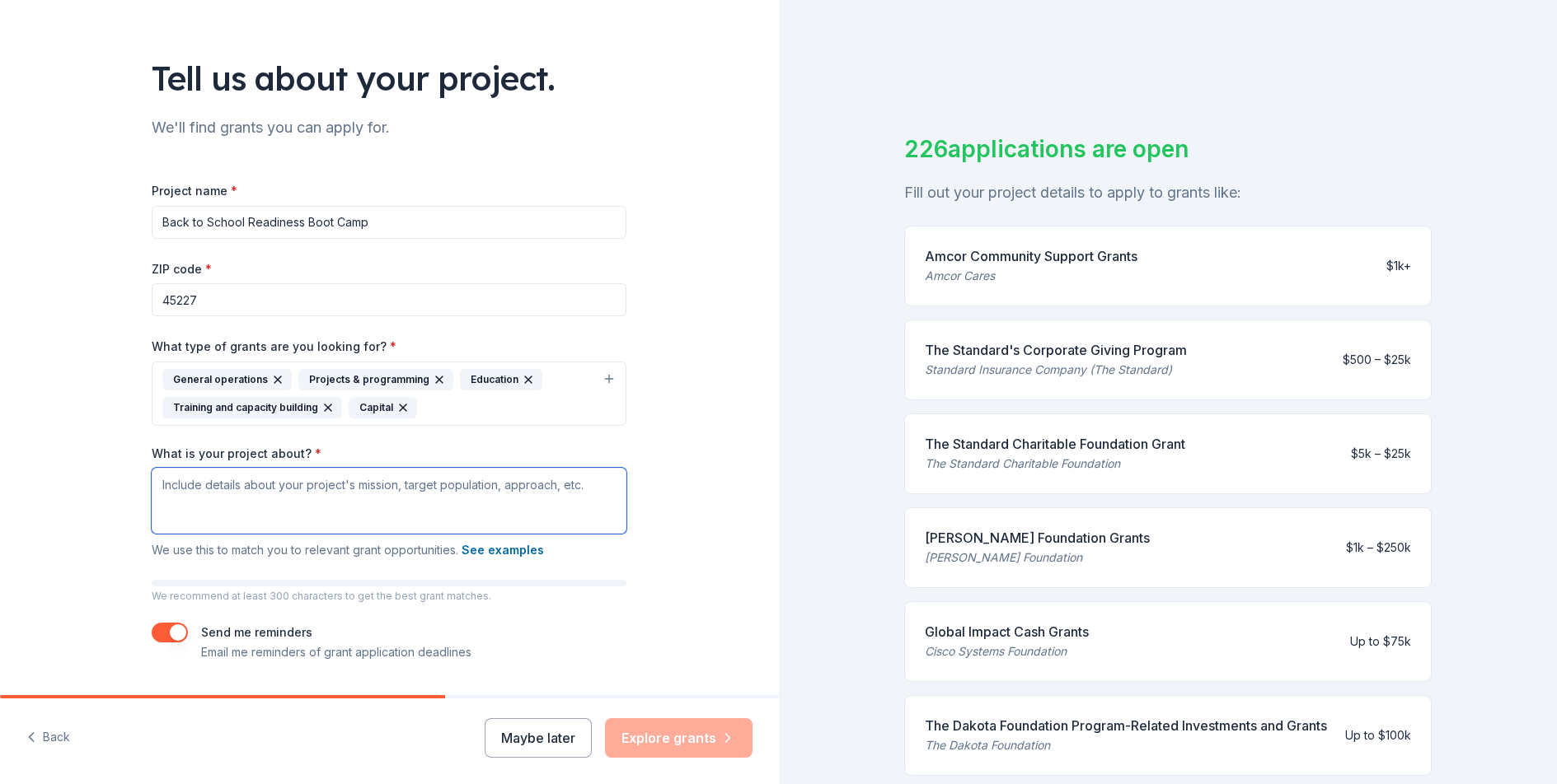
click at [309, 502] on textarea "What is your project about? *" at bounding box center [389, 500] width 474 height 66
click at [507, 551] on button "See examples" at bounding box center [503, 551] width 82 height 20
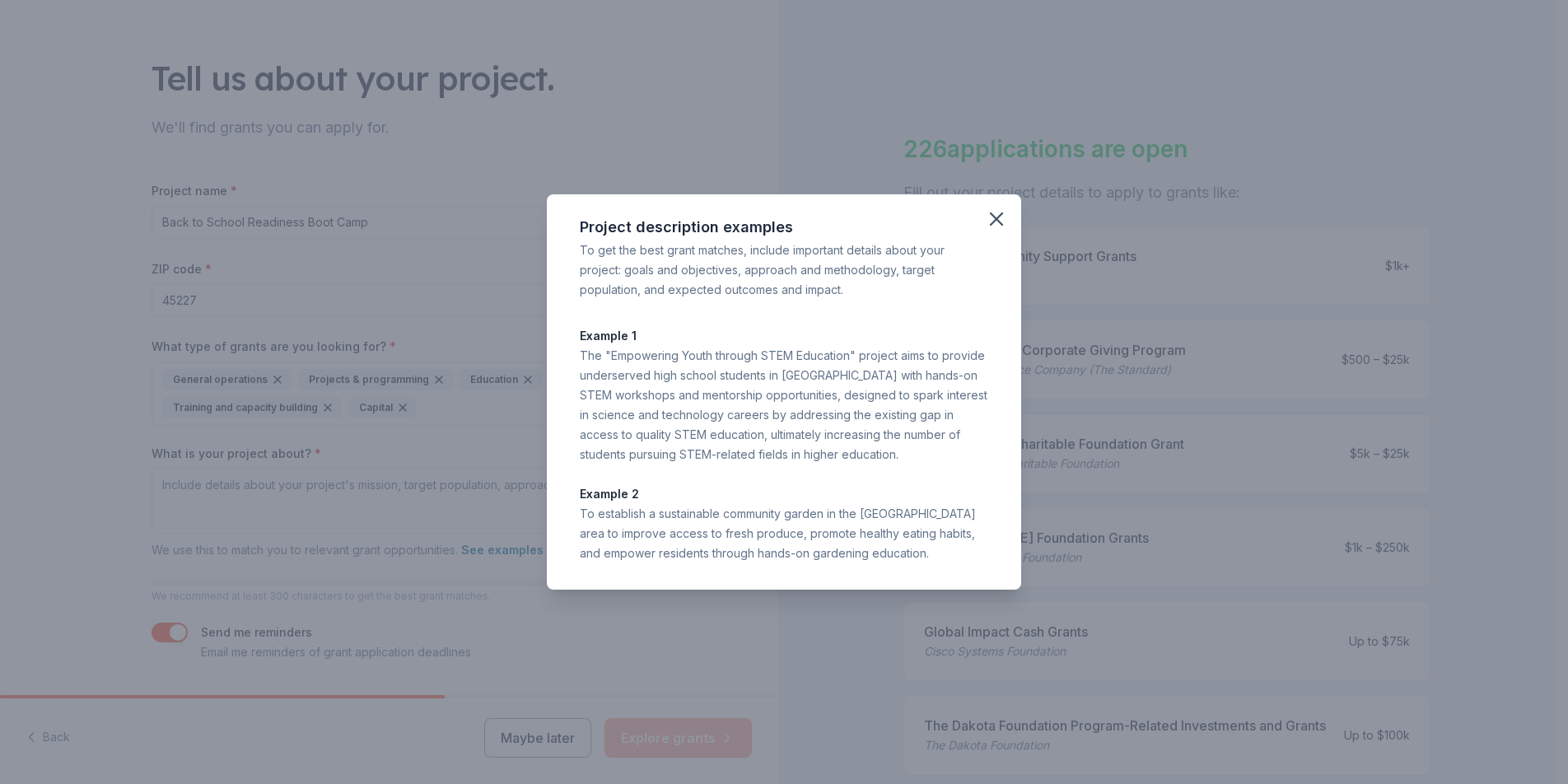
click at [464, 571] on div "Project description examples To get the best grant matches, include important d…" at bounding box center [784, 392] width 1568 height 784
